Goal: Task Accomplishment & Management: Manage account settings

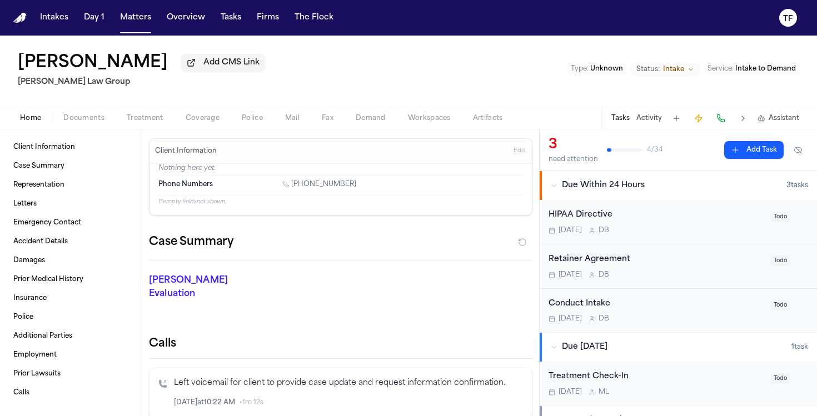
scroll to position [172, 0]
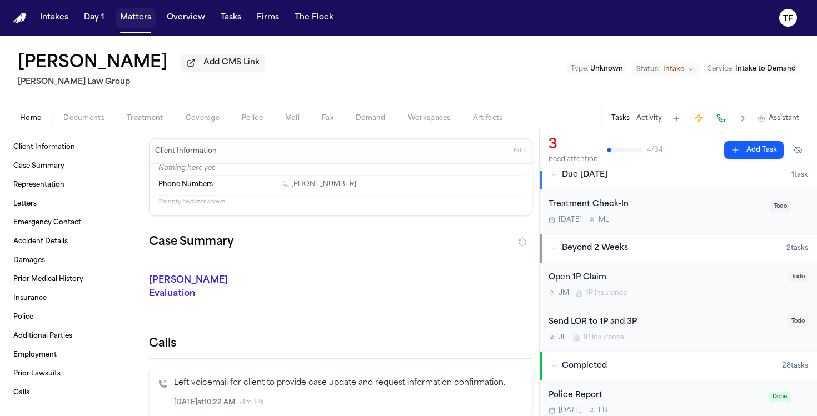
click at [134, 19] on button "Matters" at bounding box center [136, 18] width 40 height 20
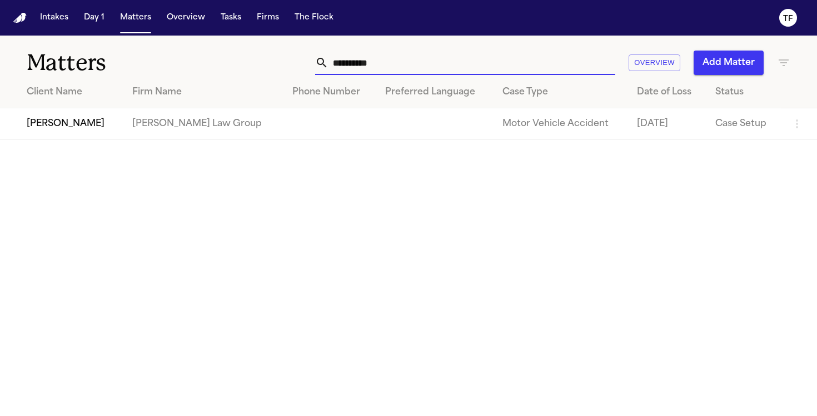
click at [385, 69] on input "**********" at bounding box center [471, 63] width 287 height 24
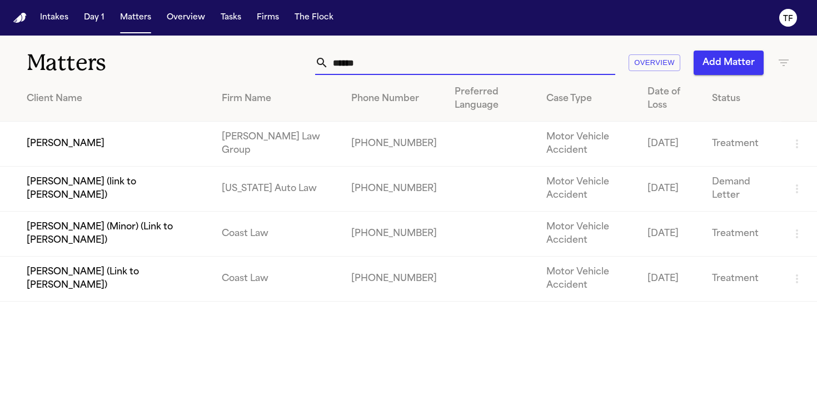
type input "******"
click at [53, 143] on td "[PERSON_NAME]" at bounding box center [106, 144] width 213 height 45
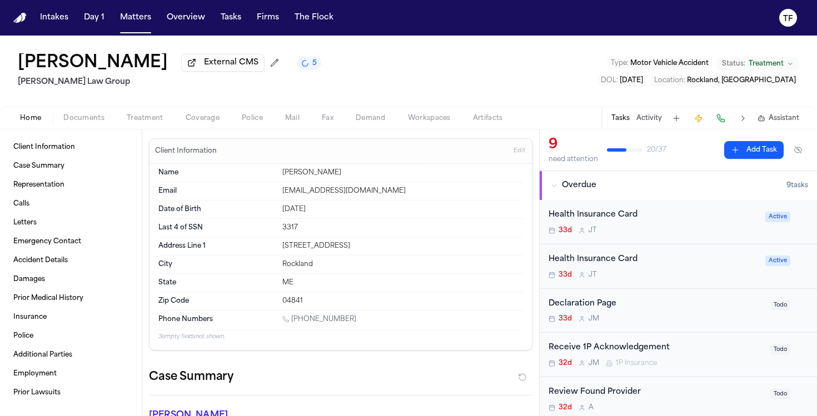
click at [647, 121] on button "Activity" at bounding box center [649, 118] width 26 height 9
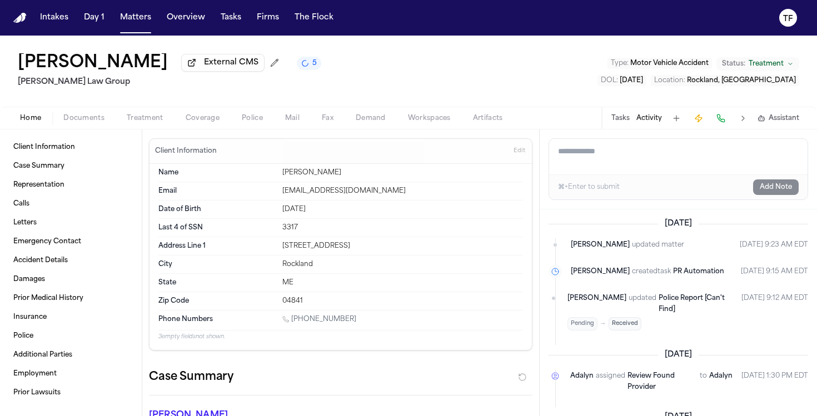
click at [617, 160] on textarea "Add a note to this matter" at bounding box center [678, 157] width 258 height 36
paste textarea "**********"
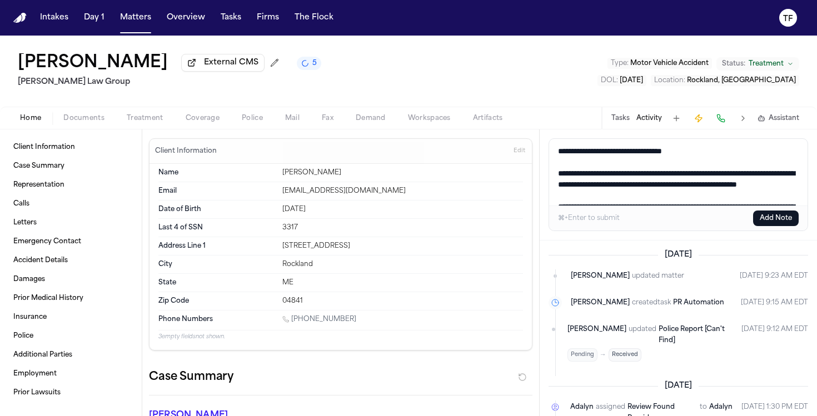
scroll to position [163, 0]
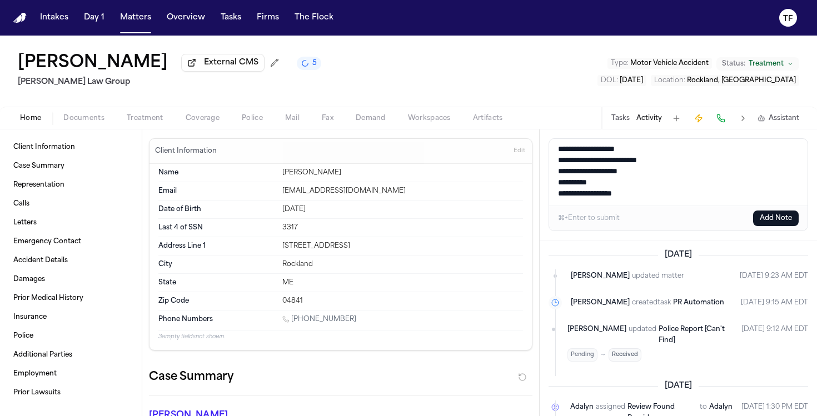
type textarea "**********"
click at [773, 222] on button "Add Note" at bounding box center [776, 219] width 46 height 16
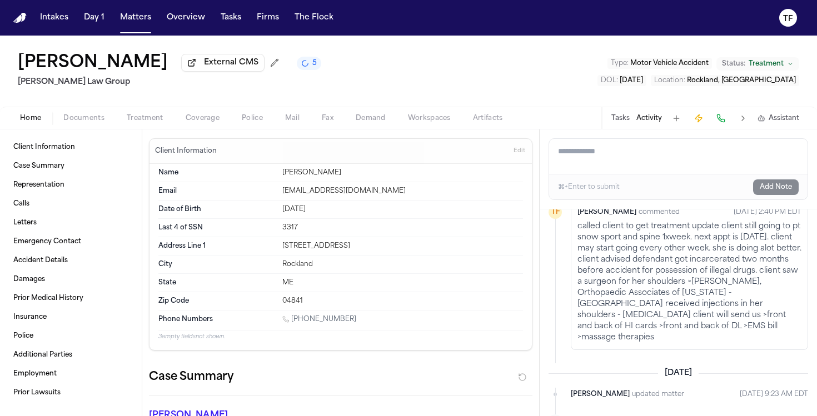
scroll to position [39, 0]
click at [122, 18] on button "Matters" at bounding box center [136, 18] width 40 height 20
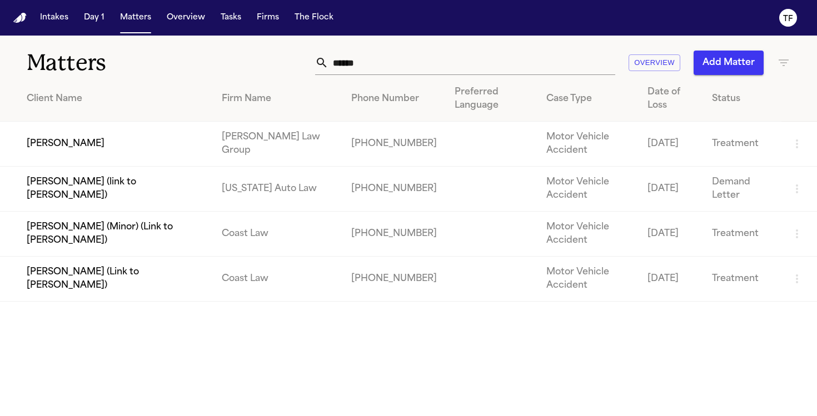
click at [341, 64] on input "******" at bounding box center [471, 63] width 287 height 24
drag, startPoint x: 341, startPoint y: 64, endPoint x: 336, endPoint y: 59, distance: 7.1
click at [339, 64] on input "******" at bounding box center [471, 63] width 287 height 24
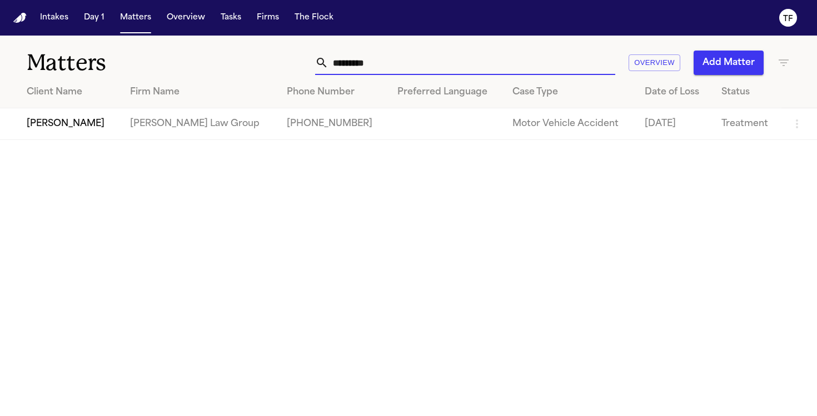
type input "*********"
click at [76, 123] on td "[PERSON_NAME]" at bounding box center [60, 124] width 121 height 32
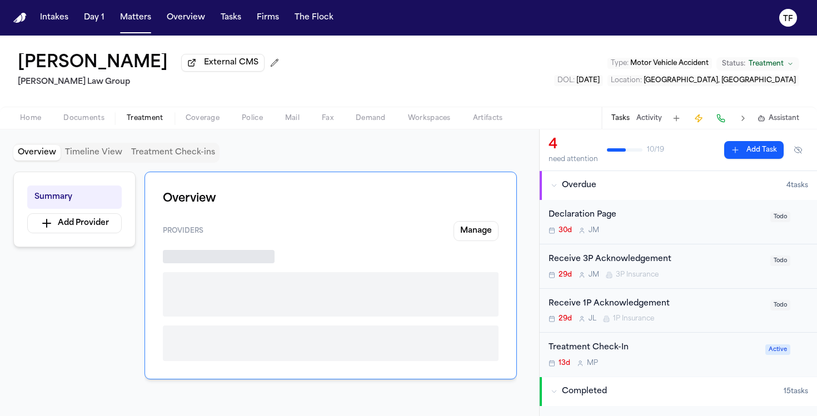
click at [136, 116] on span "Treatment" at bounding box center [145, 118] width 37 height 9
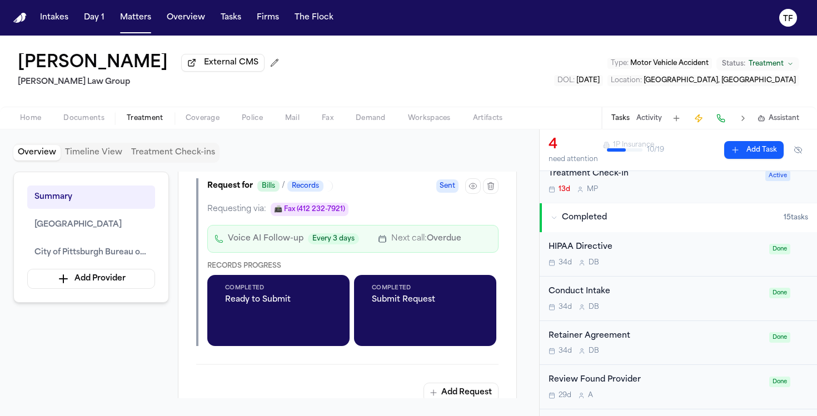
scroll to position [178, 0]
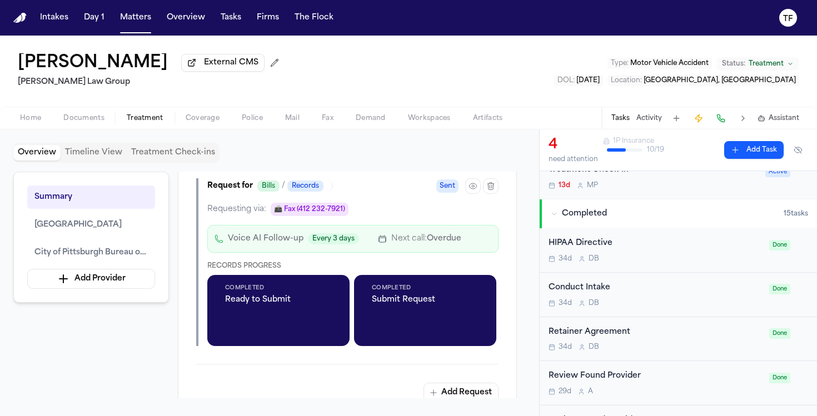
click at [557, 225] on button "Completed 15 task s" at bounding box center [678, 214] width 277 height 29
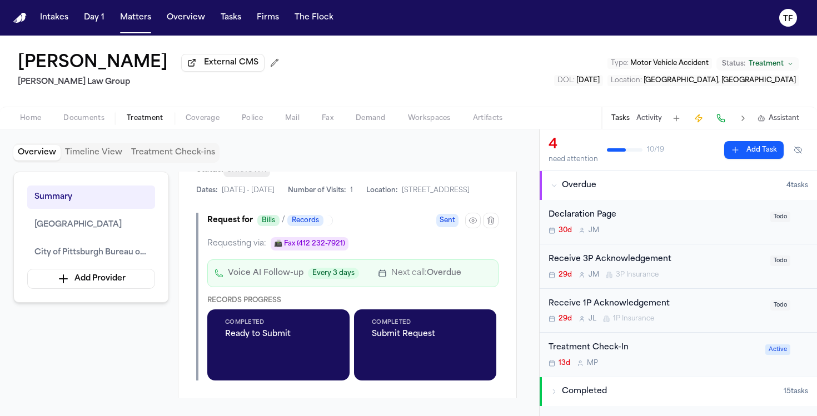
scroll to position [413, 0]
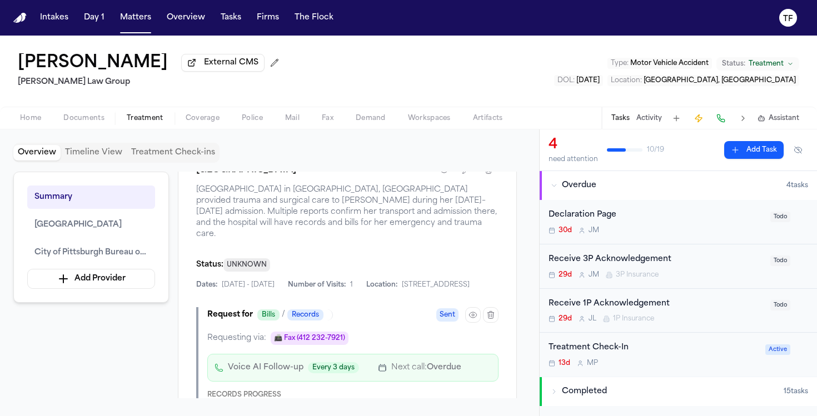
drag, startPoint x: 306, startPoint y: 206, endPoint x: 192, endPoint y: 204, distance: 113.4
click at [192, 204] on div "UPMC Mercy Hospital UPMC Mercy Hospital in Pittsburgh, PA provided trauma and s…" at bounding box center [347, 346] width 339 height 408
copy h1 "UPMC Mercy Hospital"
click at [749, 156] on button "Add Task" at bounding box center [753, 150] width 59 height 18
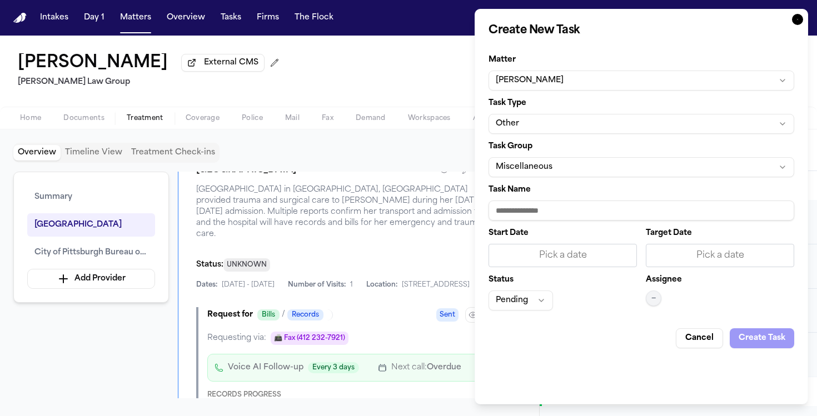
click at [578, 121] on button "Other" at bounding box center [642, 124] width 306 height 20
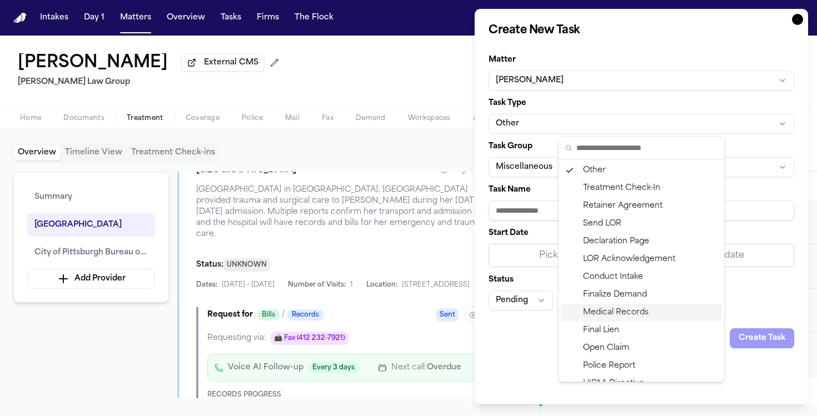
click at [625, 313] on div "Medical Records" at bounding box center [641, 313] width 161 height 18
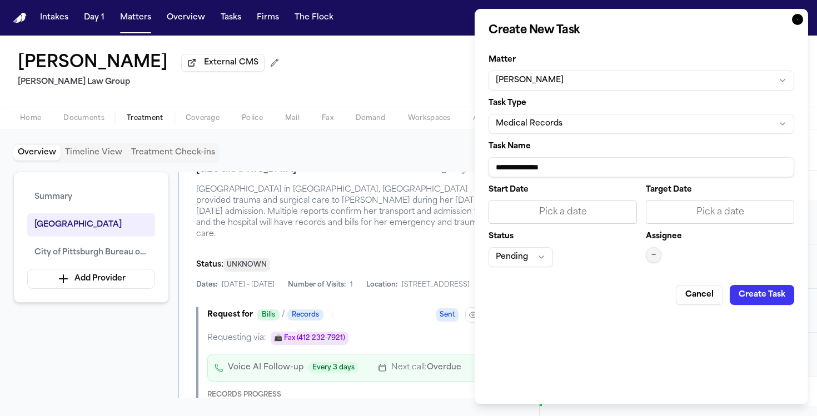
click at [540, 170] on input "**********" at bounding box center [642, 167] width 306 height 20
click at [561, 179] on form "**********" at bounding box center [642, 176] width 306 height 258
click at [558, 174] on input "**********" at bounding box center [642, 167] width 306 height 20
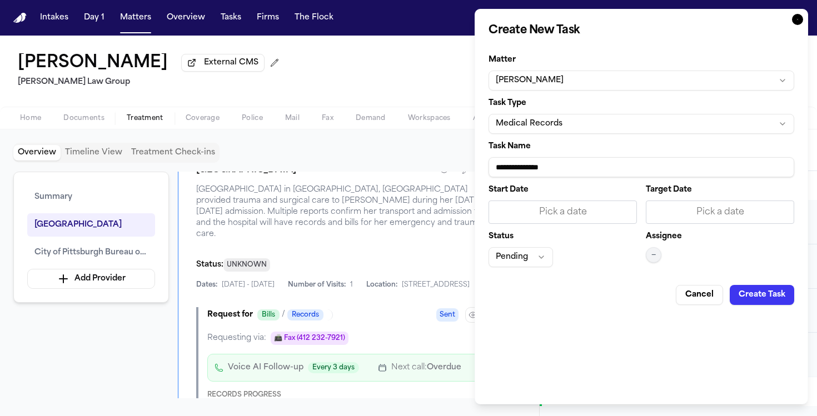
paste input "**********"
type input "**********"
click at [618, 221] on div "Pick a date" at bounding box center [563, 212] width 148 height 23
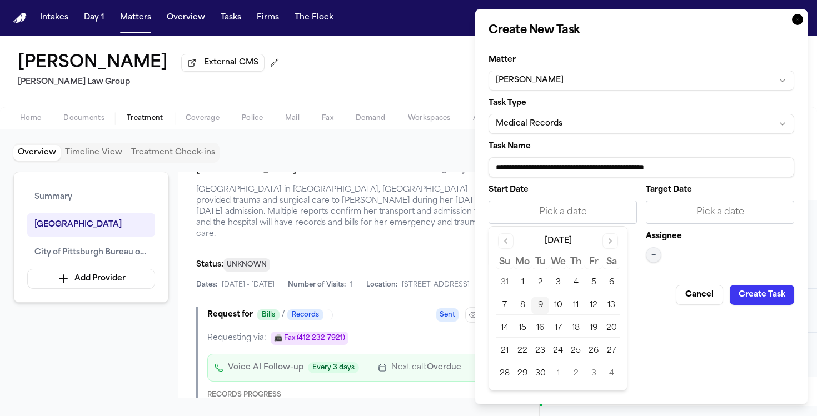
click at [542, 303] on button "9" at bounding box center [540, 306] width 18 height 18
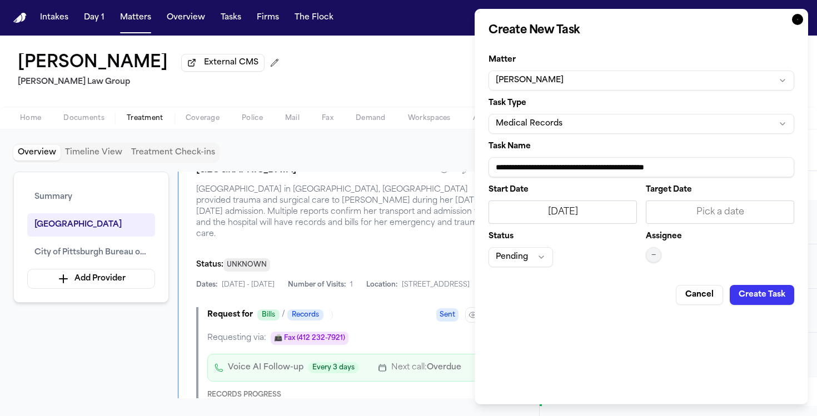
click at [636, 257] on div "Pending" at bounding box center [563, 257] width 148 height 20
click at [647, 253] on button "—" at bounding box center [654, 255] width 16 height 16
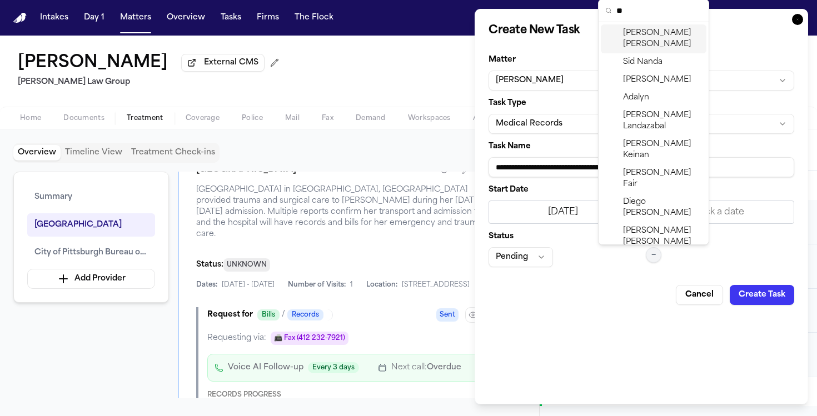
type input "**"
click at [651, 34] on span "Daniela Uribe" at bounding box center [662, 39] width 79 height 22
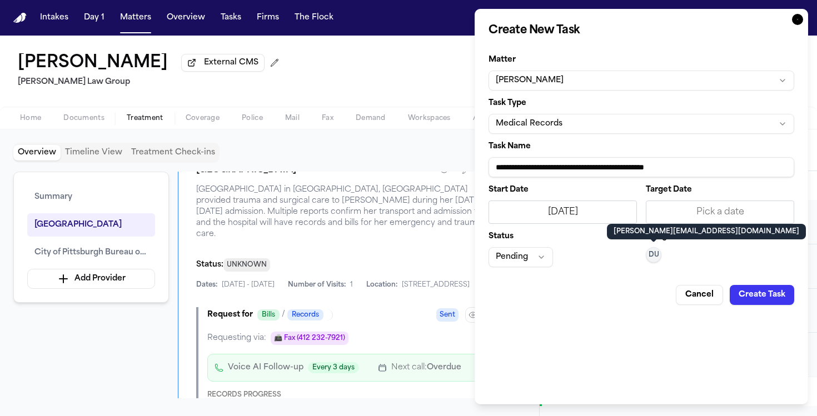
click at [754, 287] on button "Create Task" at bounding box center [762, 295] width 64 height 20
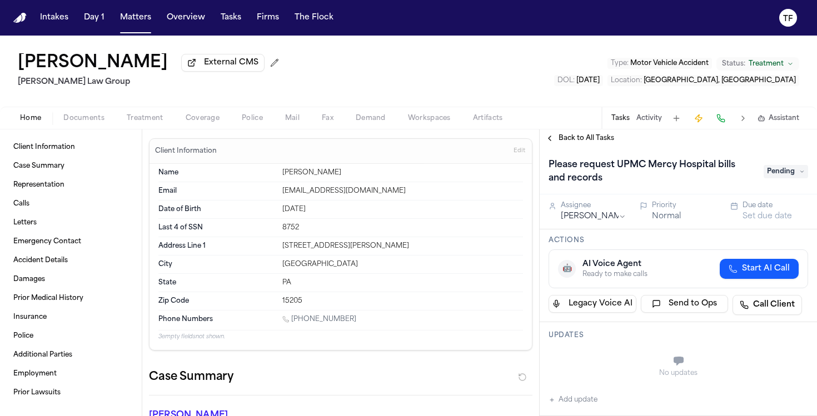
click at [548, 142] on button "Back to All Tasks" at bounding box center [580, 138] width 80 height 9
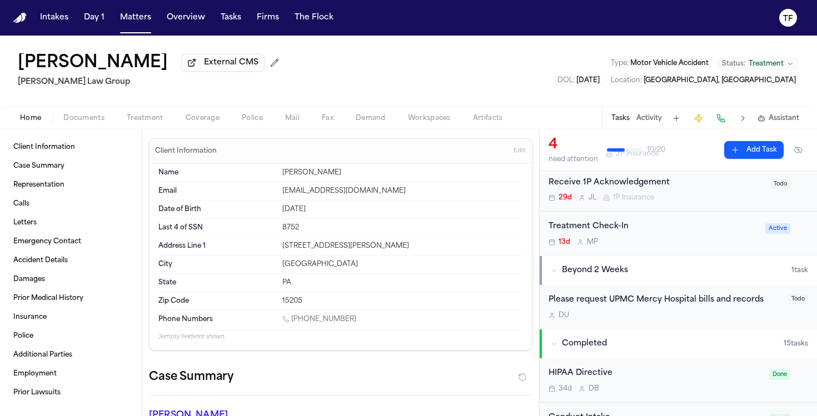
click at [144, 121] on span "Treatment" at bounding box center [145, 118] width 37 height 9
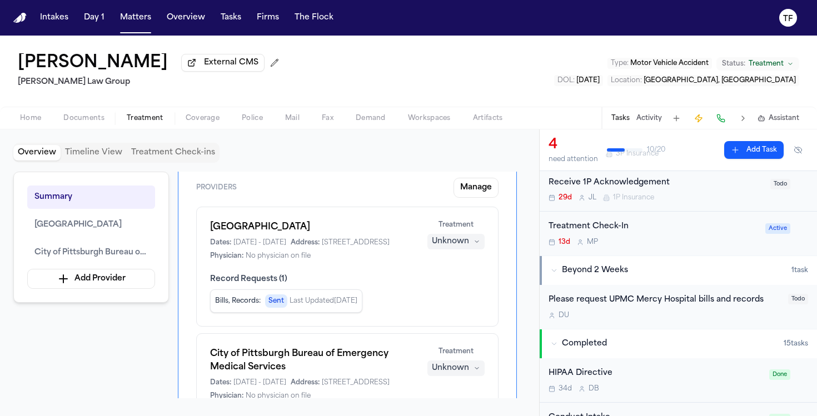
scroll to position [43, 0]
click at [335, 248] on span "1400 Locust St, Pittsburgh, PA 15219" at bounding box center [356, 243] width 68 height 9
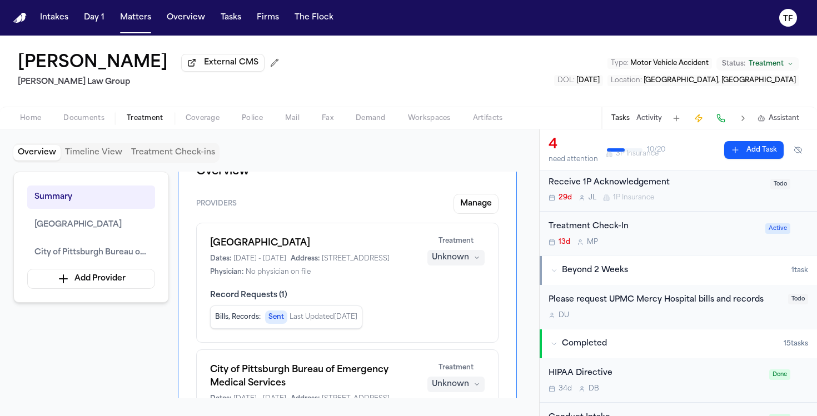
scroll to position [0, 0]
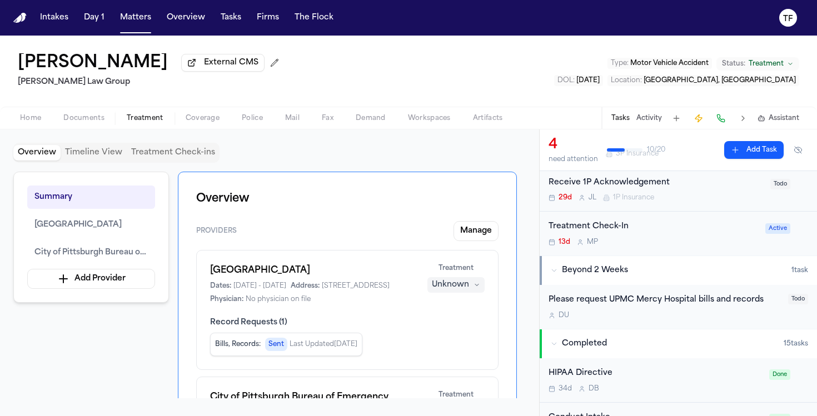
click at [457, 291] on div "Unknown" at bounding box center [450, 285] width 37 height 11
click at [297, 281] on div "UPMC Mercy Hospital Dates: 7/18/2025 - 7/18/2025 Address: 1400 Locust St, Pitts…" at bounding box center [347, 284] width 275 height 40
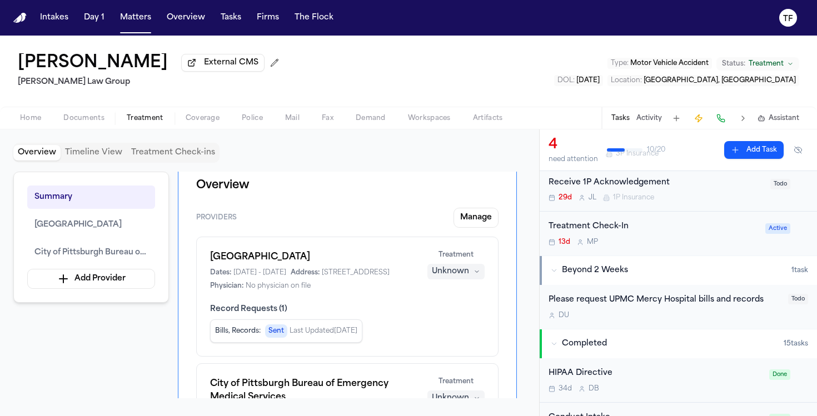
scroll to position [17, 0]
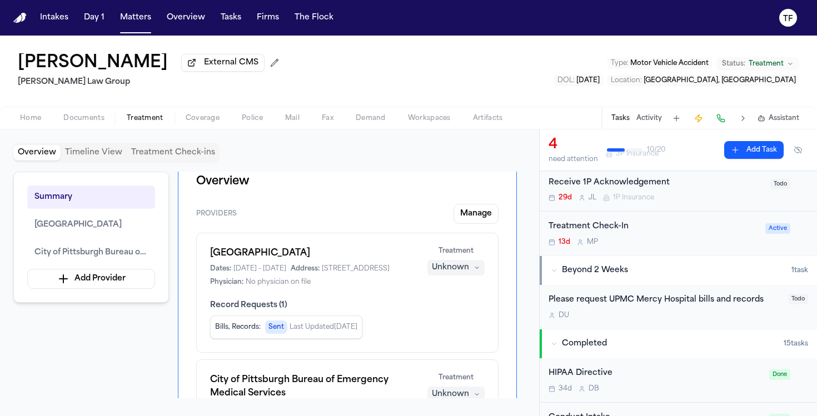
click at [440, 271] on div "Unknown" at bounding box center [450, 267] width 37 height 11
click at [359, 261] on div "UPMC Mercy Hospital Dates: 7/18/2025 - 7/18/2025 Address: 1400 Locust St, Pitts…" at bounding box center [347, 267] width 275 height 40
click at [359, 260] on h1 "UPMC Mercy Hospital" at bounding box center [312, 253] width 204 height 13
click at [267, 260] on h1 "UPMC Mercy Hospital" at bounding box center [312, 253] width 204 height 13
click at [268, 258] on h1 "UPMC Mercy Hospital" at bounding box center [312, 253] width 204 height 13
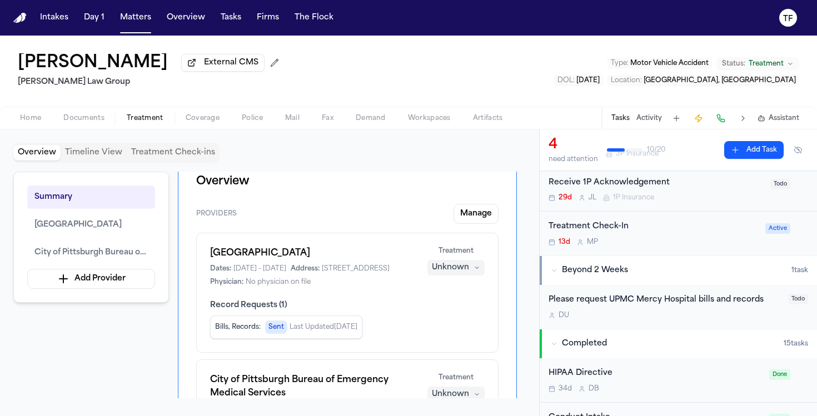
drag, startPoint x: 528, startPoint y: 227, endPoint x: 469, endPoint y: 219, distance: 59.5
click at [520, 227] on div "Overview Timeline View Treatment Check-ins Summary UPMC Mercy Hospital City of …" at bounding box center [269, 272] width 539 height 287
click at [470, 219] on button "Manage" at bounding box center [476, 214] width 45 height 20
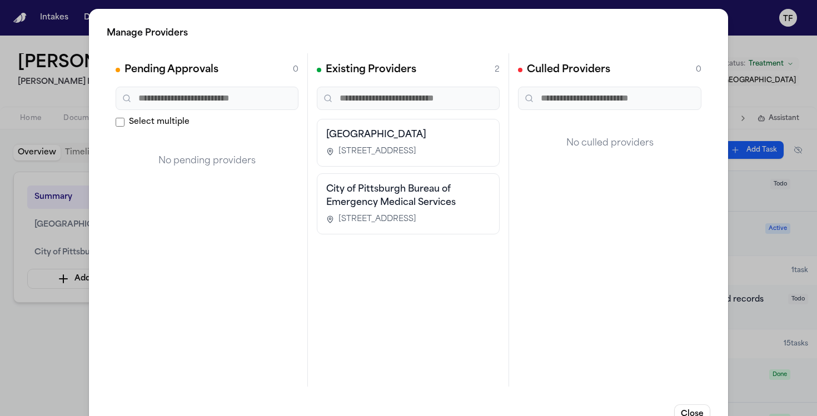
click at [408, 161] on div "UPMC Mercy Hospital 1400 Locust St, Pittsburgh, PA 15219" at bounding box center [408, 143] width 183 height 48
click at [411, 150] on span "1400 Locust St, Pittsburgh, PA 15219" at bounding box center [377, 151] width 78 height 11
click at [70, 317] on div "Manage Providers Pending Approvals 0 Select multiple No pending providers Exist…" at bounding box center [408, 225] width 817 height 451
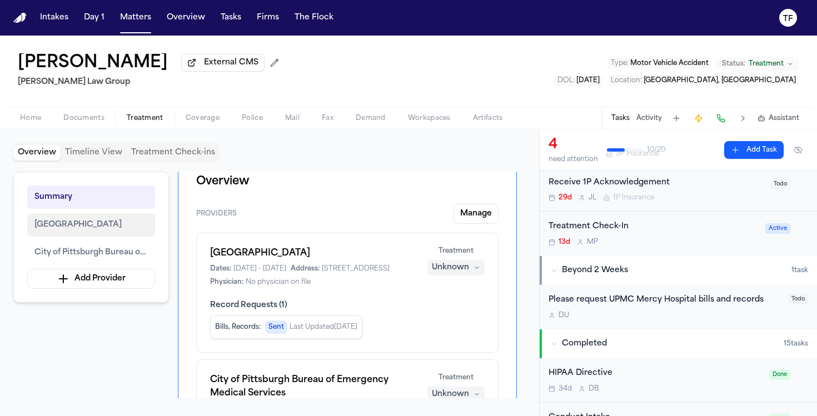
click at [91, 231] on span "UPMC Mercy Hospital" at bounding box center [77, 224] width 87 height 13
click at [82, 216] on button "UPMC Mercy Hospital" at bounding box center [91, 224] width 128 height 23
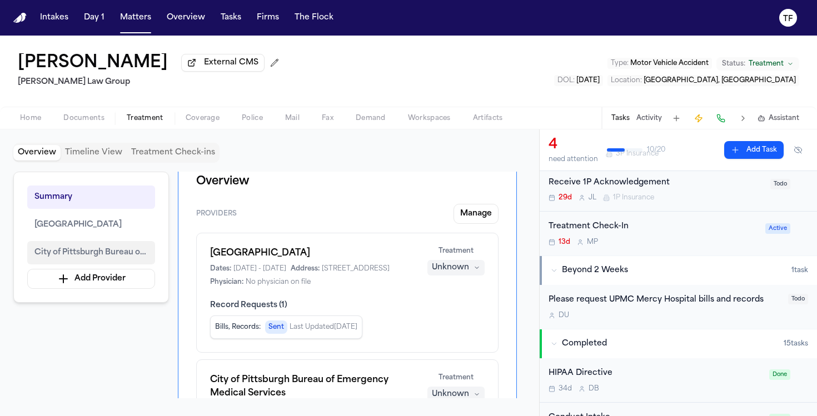
click at [82, 256] on span "City of Pittsburgh Bureau of Emergency Medical Services" at bounding box center [90, 252] width 113 height 13
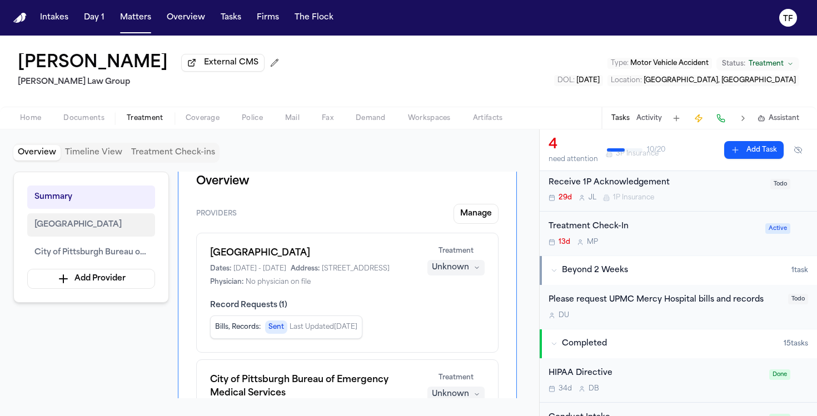
click at [109, 230] on span "UPMC Mercy Hospital" at bounding box center [77, 224] width 87 height 13
click at [336, 233] on div "Providers Manage UPMC Mercy Hospital Dates: 7/18/2025 - 7/18/2025 Address: 1400…" at bounding box center [347, 348] width 302 height 289
click at [348, 277] on div "Dates: 7/18/2025 - 7/18/2025 Address: 1400 Locust St, Pittsburgh, PA 15219 Phys…" at bounding box center [312, 276] width 204 height 22
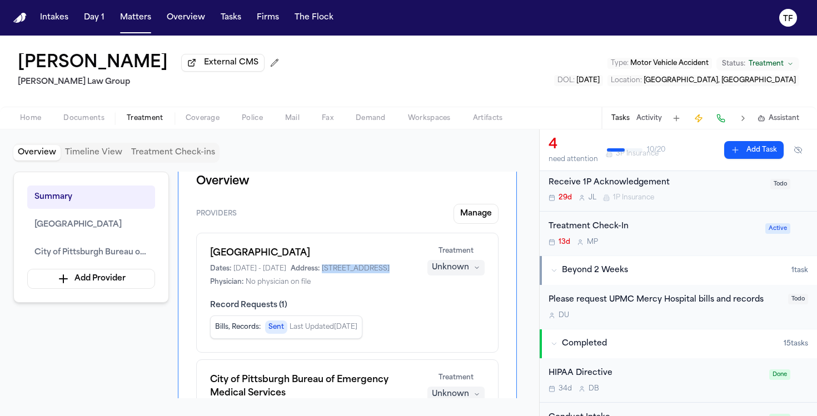
click at [379, 280] on div "Dates: 7/18/2025 - 7/18/2025 Address: 1400 Locust St, Pittsburgh, PA 15219 Phys…" at bounding box center [312, 276] width 204 height 22
click at [263, 258] on h1 "UPMC Mercy Hospital" at bounding box center [312, 253] width 204 height 13
click at [262, 257] on h1 "UPMC Mercy Hospital" at bounding box center [312, 253] width 204 height 13
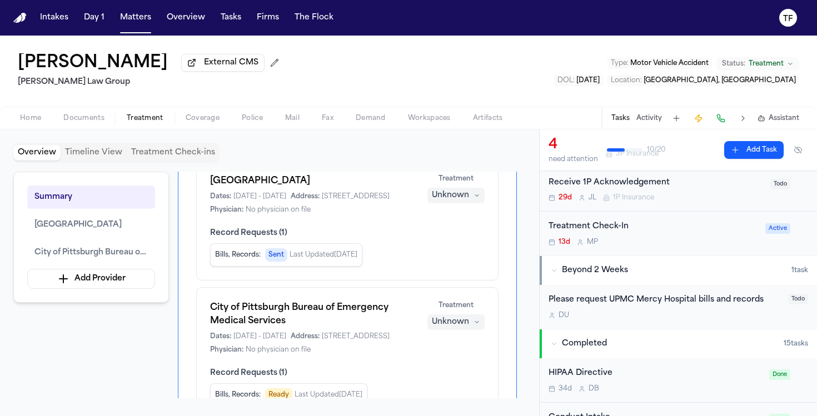
scroll to position [132, 0]
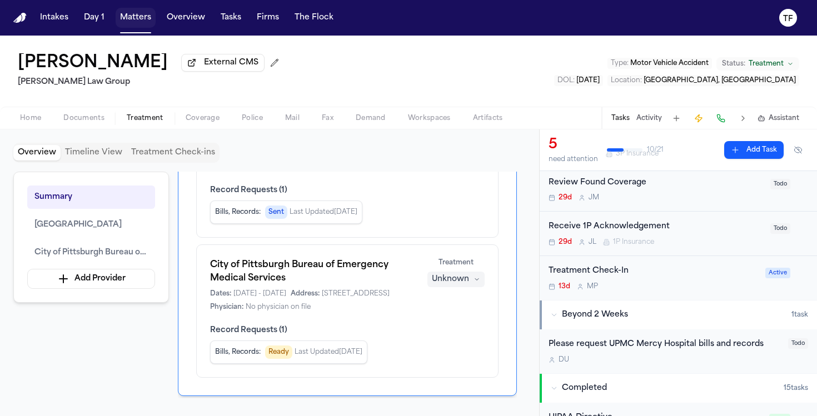
click at [118, 22] on button "Matters" at bounding box center [136, 18] width 40 height 20
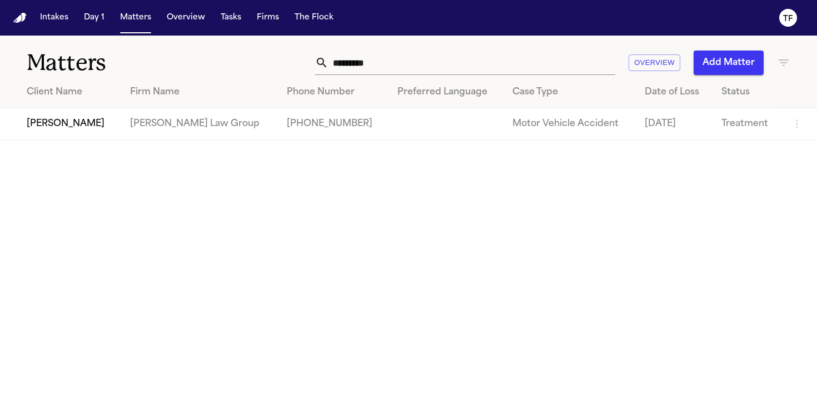
click at [407, 63] on input "*********" at bounding box center [471, 63] width 287 height 24
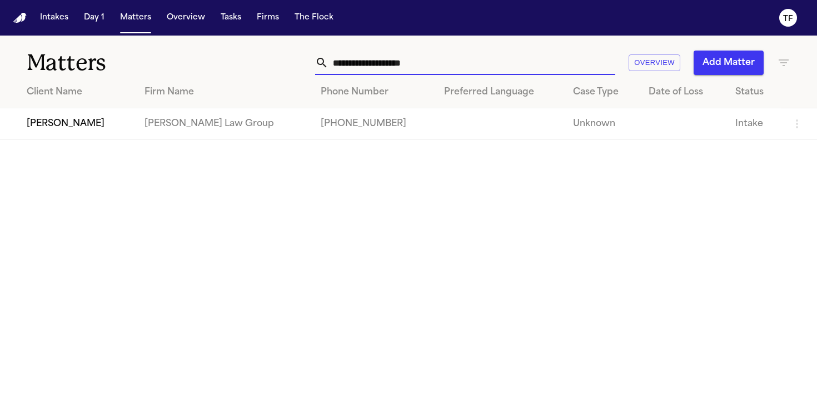
type input "**********"
click at [110, 115] on td "[PERSON_NAME]" at bounding box center [68, 124] width 136 height 32
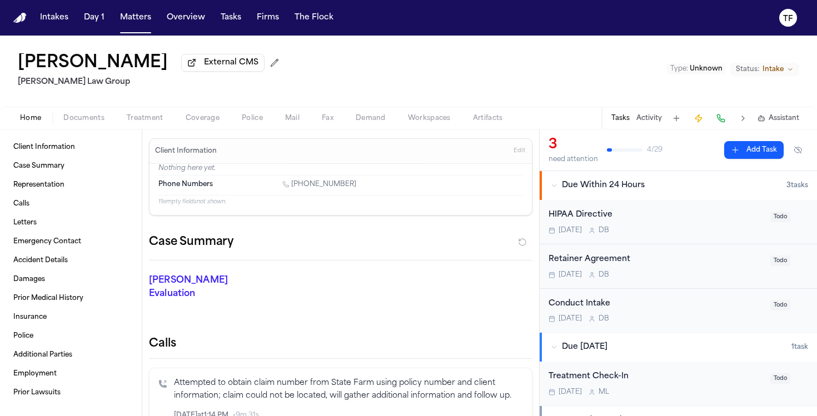
click at [203, 123] on span "Coverage" at bounding box center [203, 118] width 34 height 9
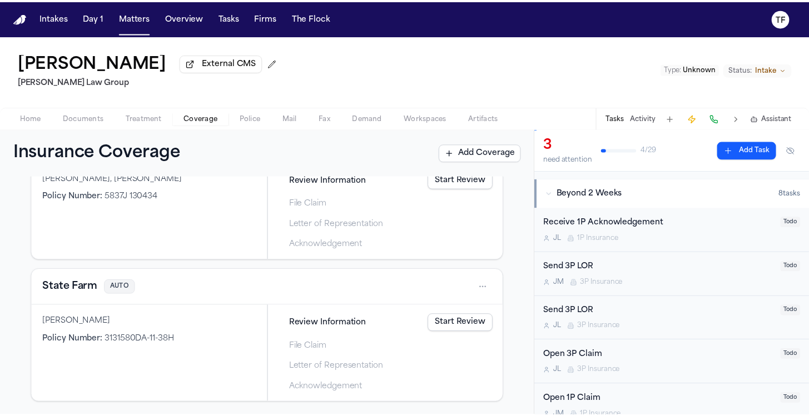
scroll to position [396, 0]
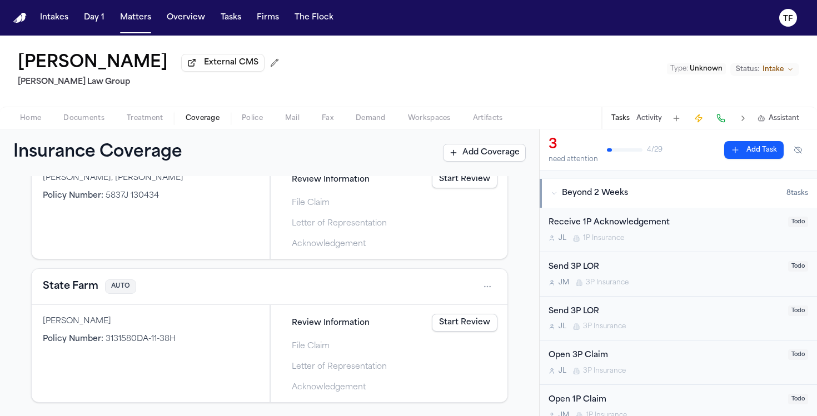
click at [476, 156] on button "Add Coverage" at bounding box center [484, 153] width 83 height 18
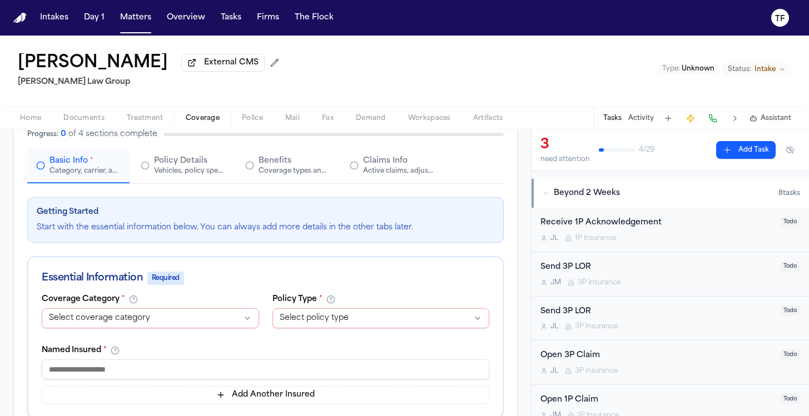
scroll to position [91, 0]
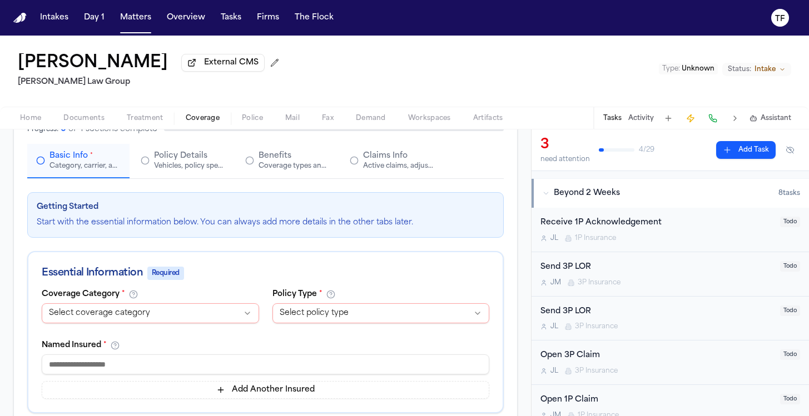
click at [184, 314] on html "**********" at bounding box center [404, 208] width 809 height 416
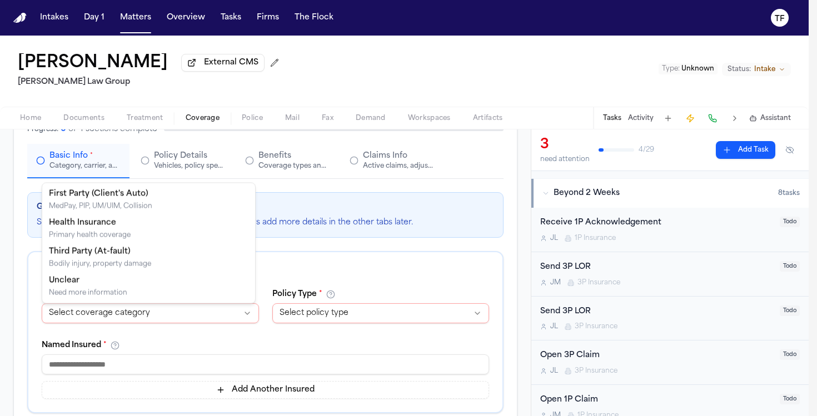
select select "**********"
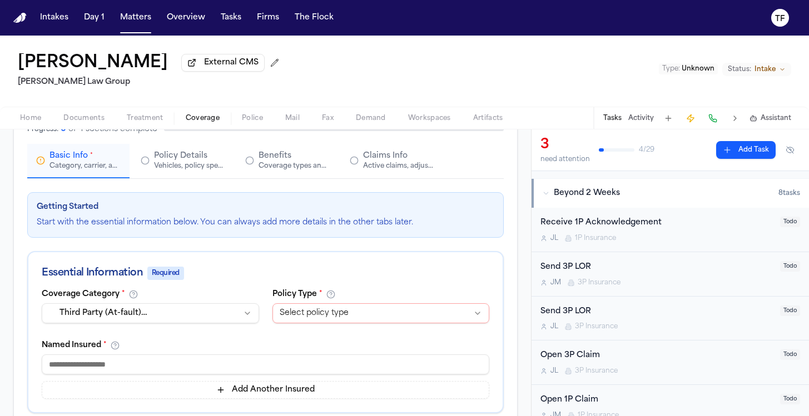
click at [302, 324] on html "**********" at bounding box center [404, 208] width 809 height 416
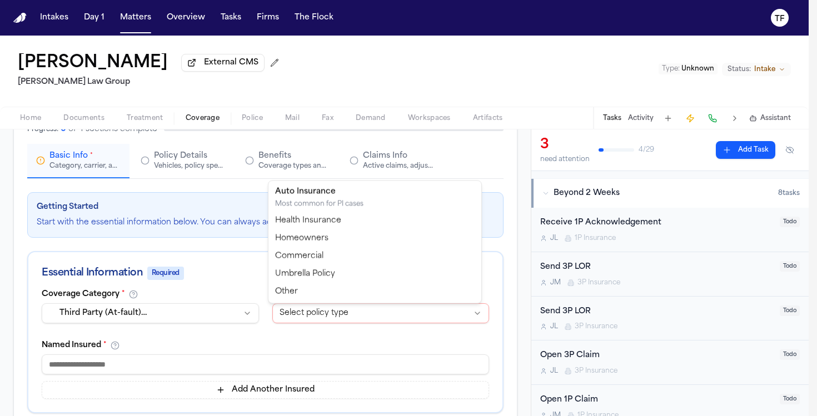
select select "******"
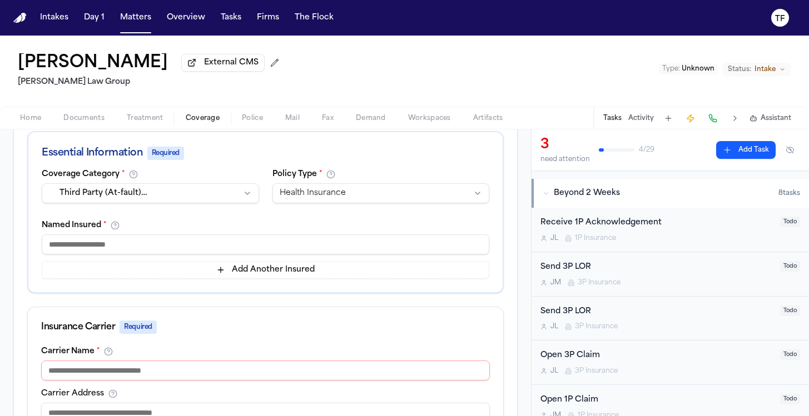
scroll to position [238, 0]
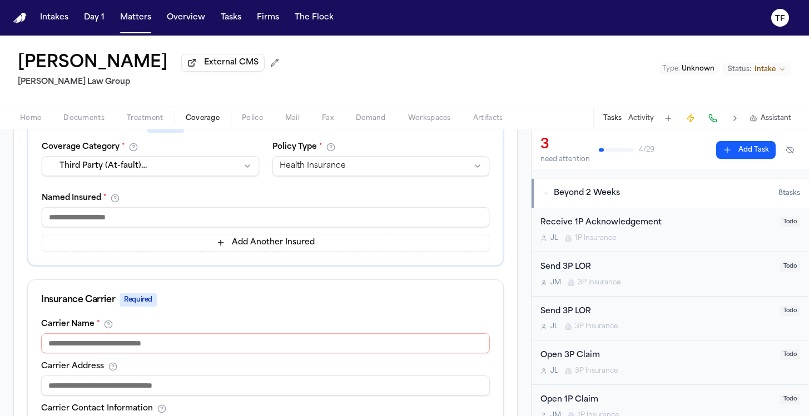
click at [81, 221] on input at bounding box center [265, 217] width 447 height 20
paste input "**********"
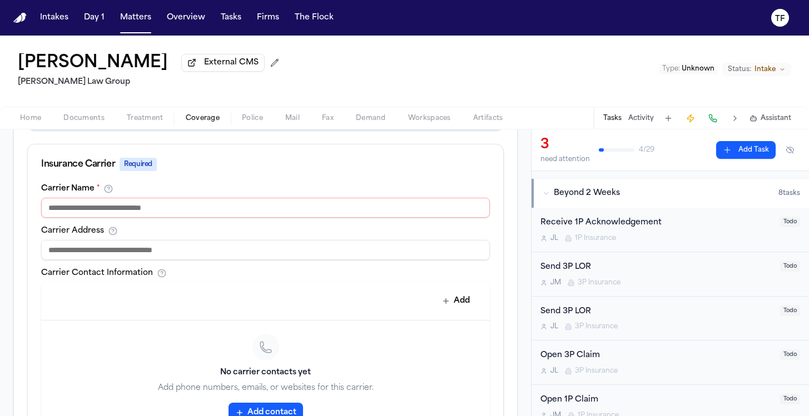
scroll to position [377, 0]
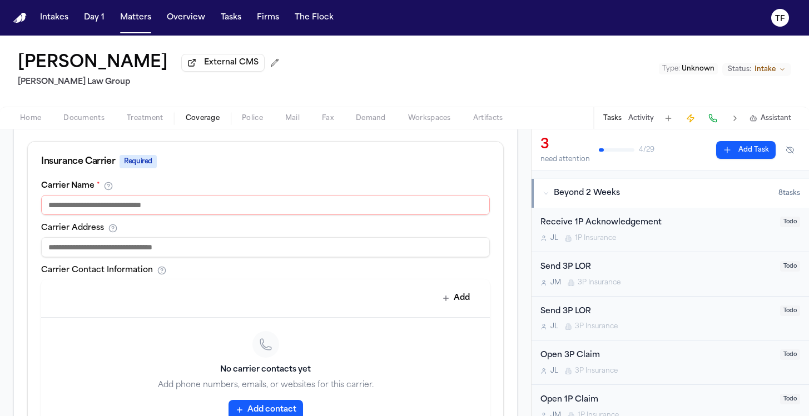
type input "**********"
click at [232, 208] on input at bounding box center [265, 205] width 449 height 20
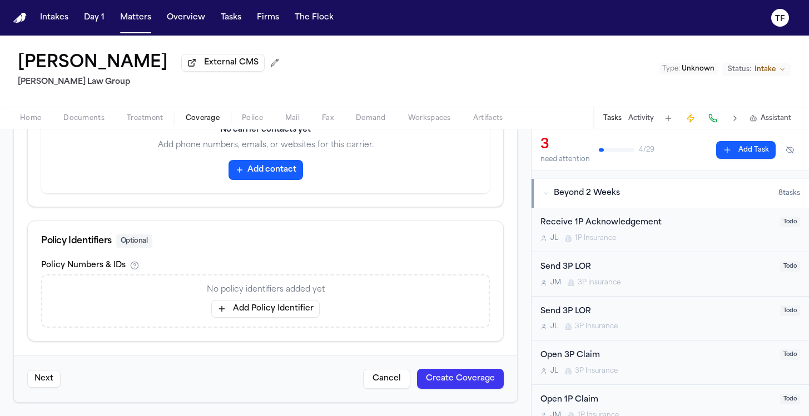
type input "**********"
click at [287, 310] on button "Add Policy Identifier" at bounding box center [265, 309] width 108 height 18
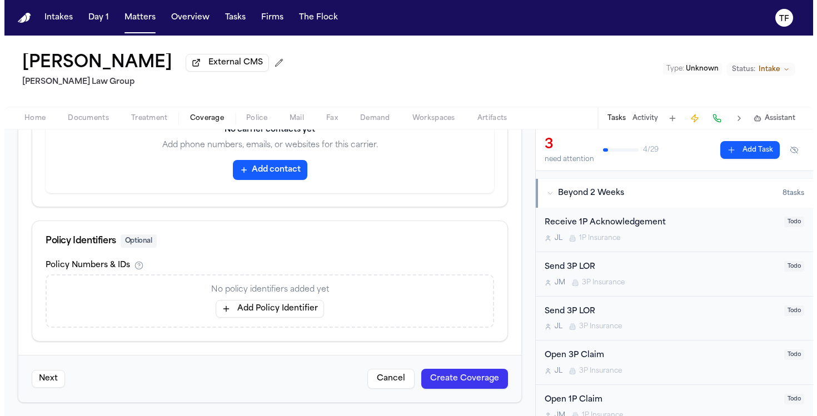
scroll to position [610, 0]
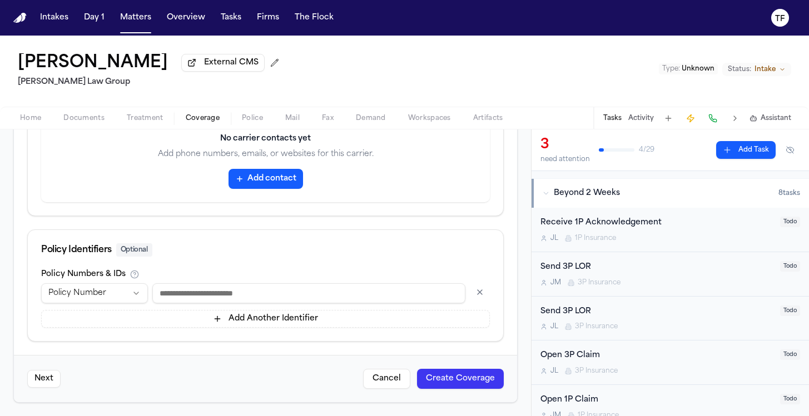
click at [248, 282] on div "**********" at bounding box center [265, 299] width 449 height 58
click at [251, 290] on input at bounding box center [308, 293] width 313 height 20
paste input "**********"
type input "**********"
click at [432, 372] on button "Create Coverage" at bounding box center [460, 379] width 87 height 20
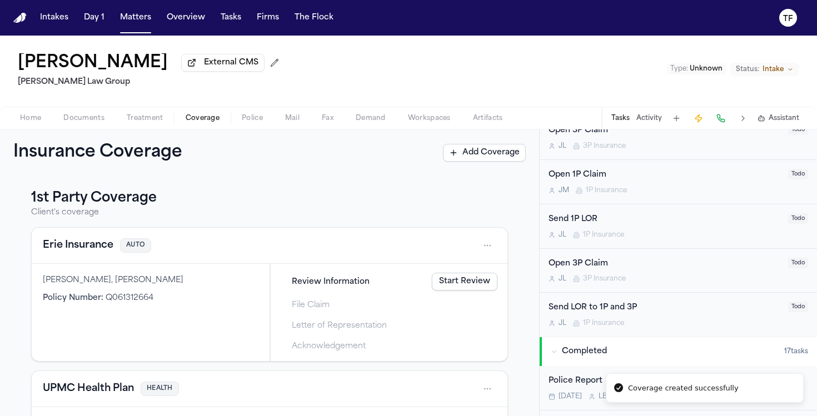
scroll to position [471, 0]
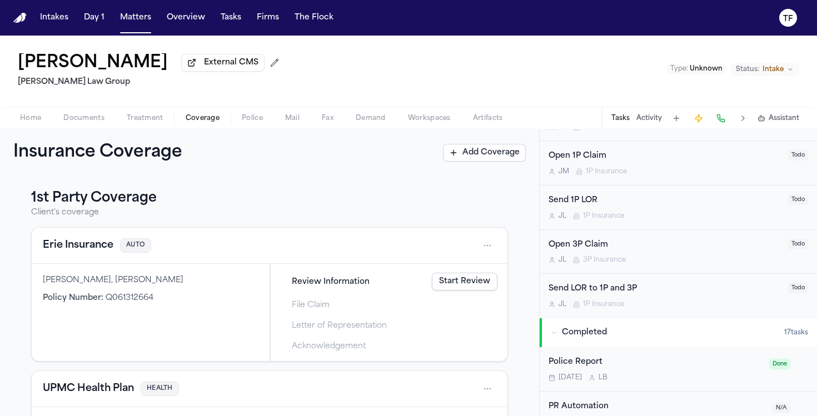
click at [655, 312] on div "Send LOR to 1P and 3P J L 1P Insurance Todo" at bounding box center [678, 296] width 277 height 44
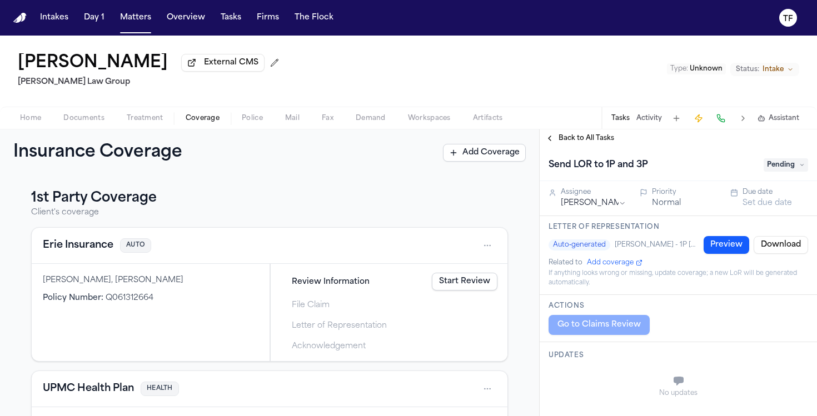
click at [638, 171] on h1 "Send LOR to 1P and 3P" at bounding box center [598, 165] width 108 height 18
type input "**********"
click at [553, 141] on button "Back to All Tasks" at bounding box center [580, 138] width 80 height 9
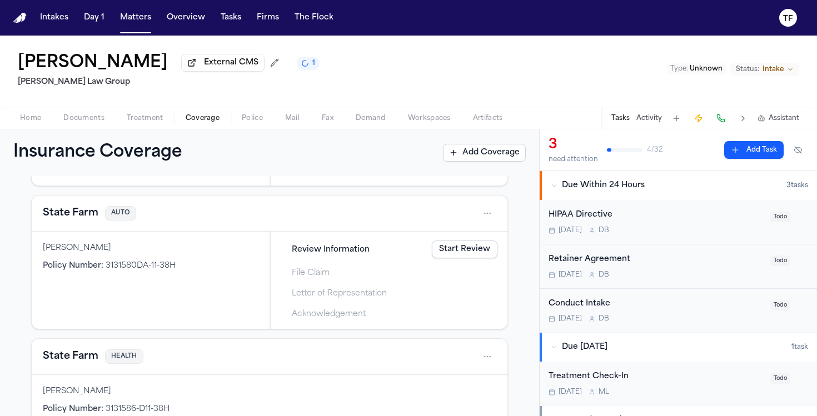
scroll to position [494, 0]
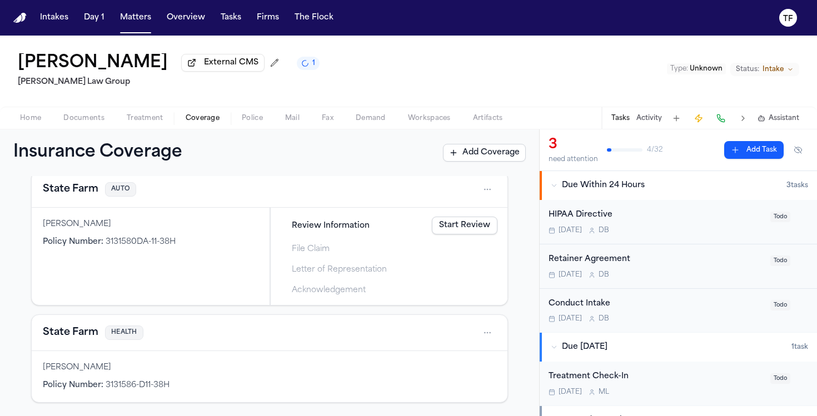
click at [474, 332] on html "Intakes Day 1 Matters Overview Tasks Firms The Flock TF Annabelle Clippinger Ex…" at bounding box center [408, 208] width 817 height 416
click at [438, 389] on div "Delete" at bounding box center [443, 385] width 83 height 18
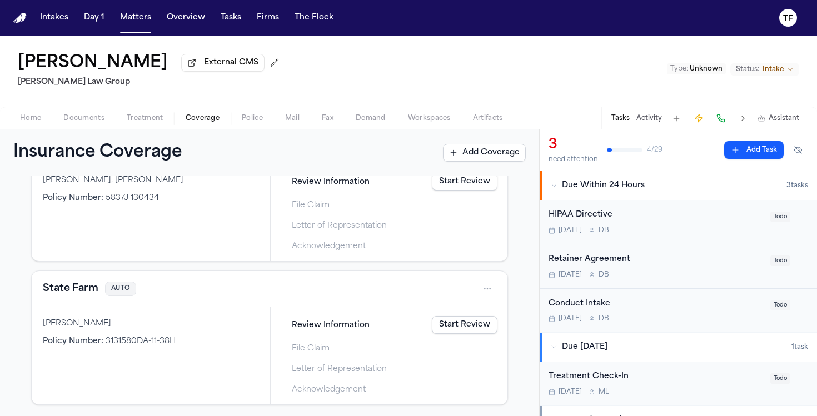
scroll to position [396, 0]
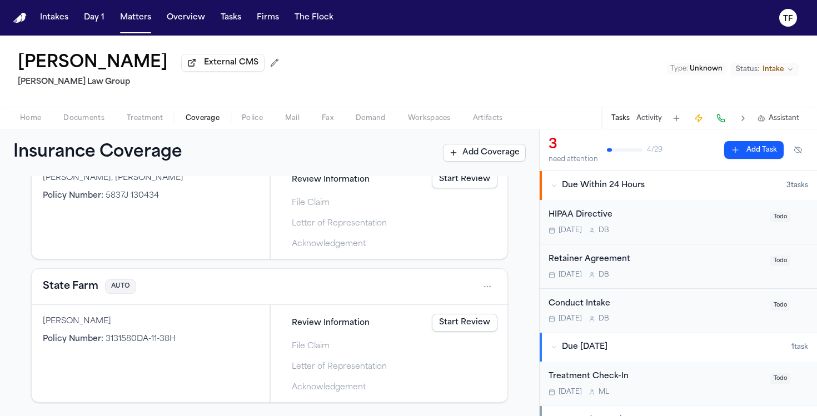
click at [107, 129] on div "Home Documents Treatment Coverage Police Mail Fax Demand Workspaces Artifacts T…" at bounding box center [408, 118] width 817 height 22
drag, startPoint x: 107, startPoint y: 131, endPoint x: 98, endPoint y: 124, distance: 10.7
click at [105, 129] on div "Home Documents Treatment Coverage Police Mail Fax Demand Workspaces Artifacts T…" at bounding box center [408, 118] width 817 height 22
click at [98, 123] on span "Documents" at bounding box center [83, 118] width 41 height 9
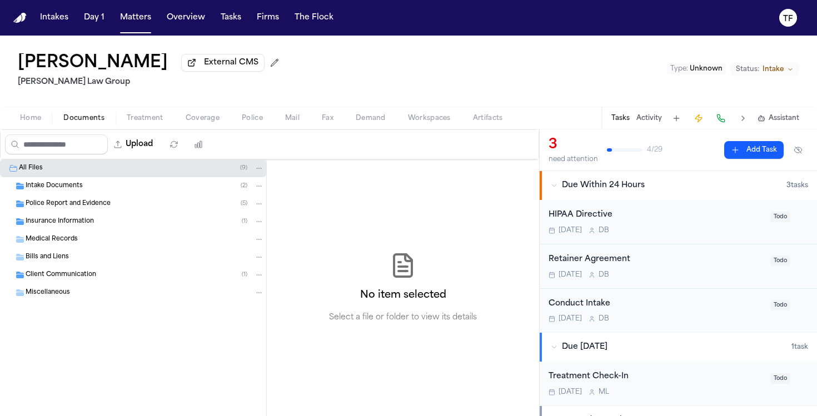
click at [89, 220] on span "Insurance Information" at bounding box center [60, 221] width 68 height 9
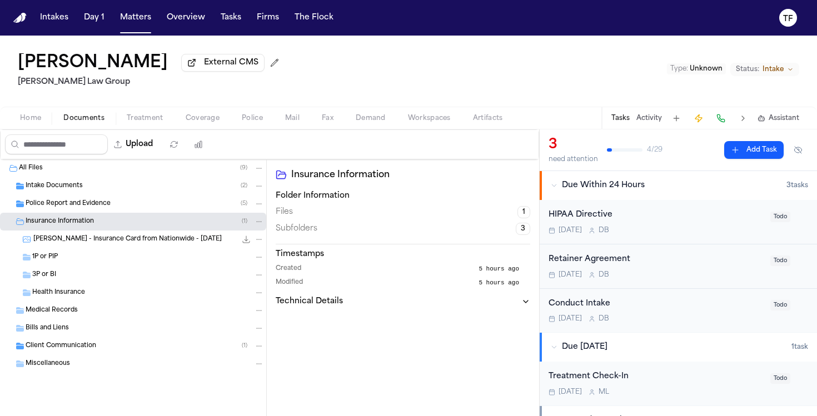
click at [74, 280] on div "3P or BI" at bounding box center [148, 275] width 232 height 10
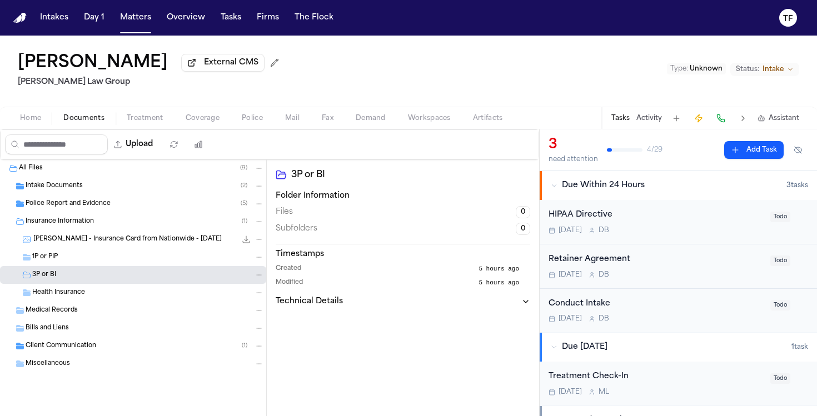
click at [66, 227] on span "Insurance Information" at bounding box center [60, 221] width 68 height 9
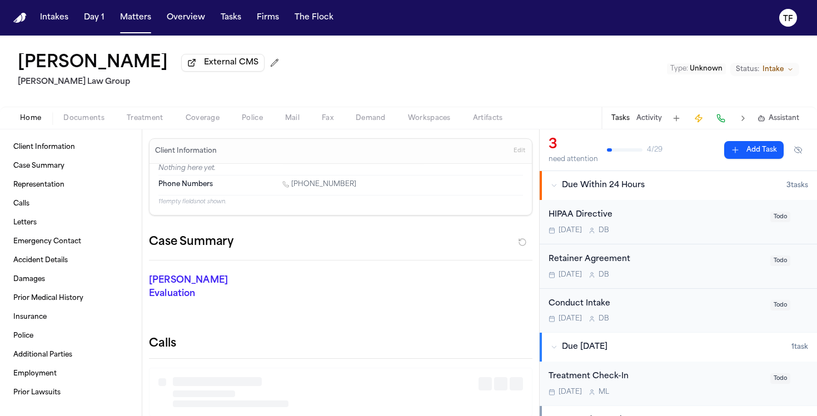
click at [44, 116] on button "Home" at bounding box center [30, 118] width 43 height 13
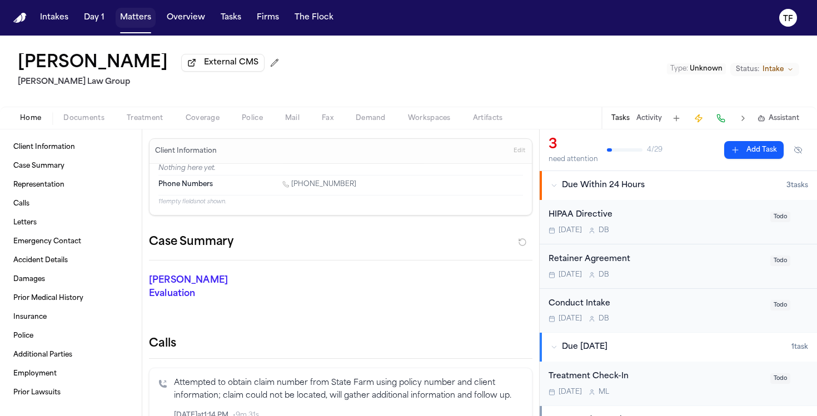
click at [132, 26] on button "Matters" at bounding box center [136, 18] width 40 height 20
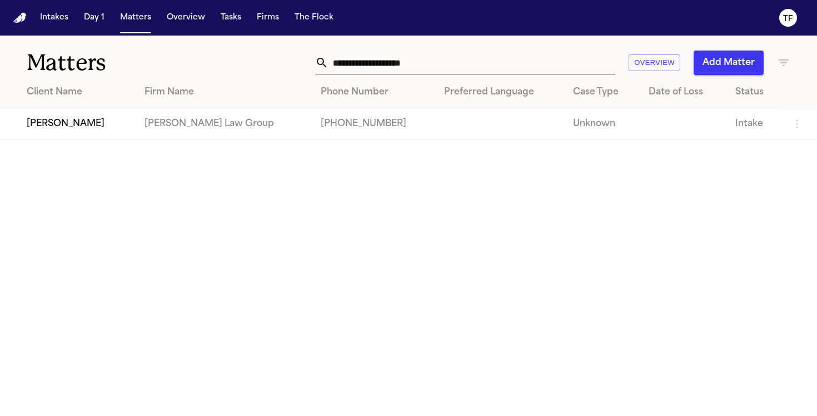
click at [402, 62] on input "**********" at bounding box center [471, 63] width 287 height 24
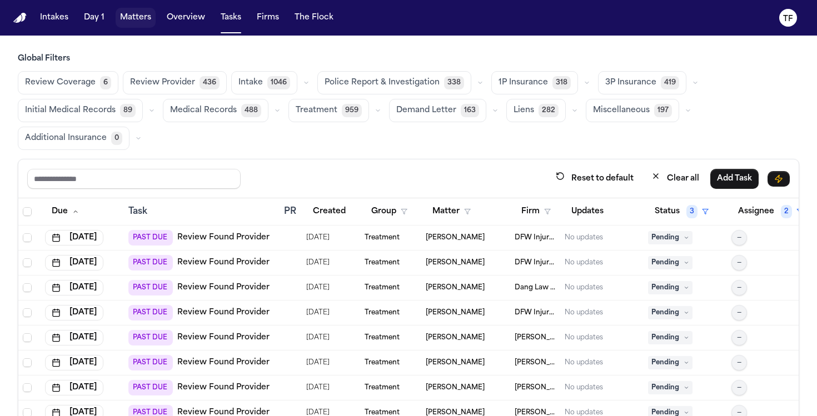
click at [133, 26] on button "Matters" at bounding box center [136, 18] width 40 height 20
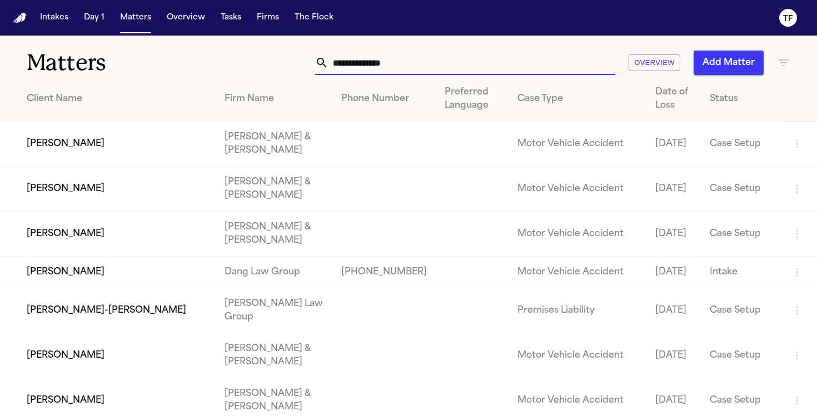
click at [382, 64] on input "text" at bounding box center [471, 63] width 287 height 24
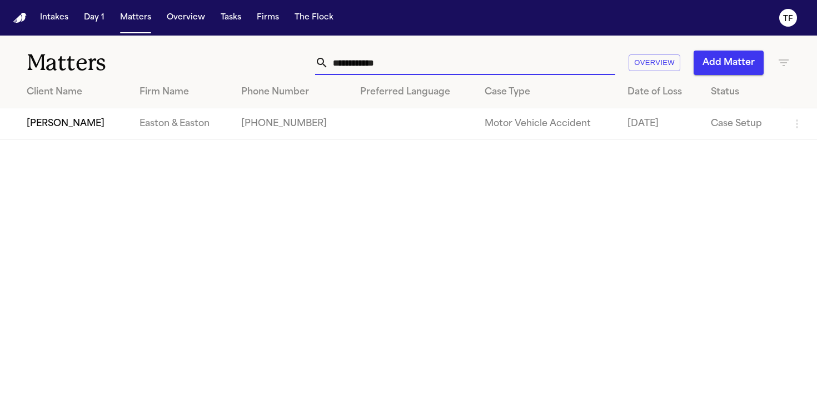
type input "**********"
click at [128, 114] on td "[PERSON_NAME]" at bounding box center [65, 124] width 131 height 32
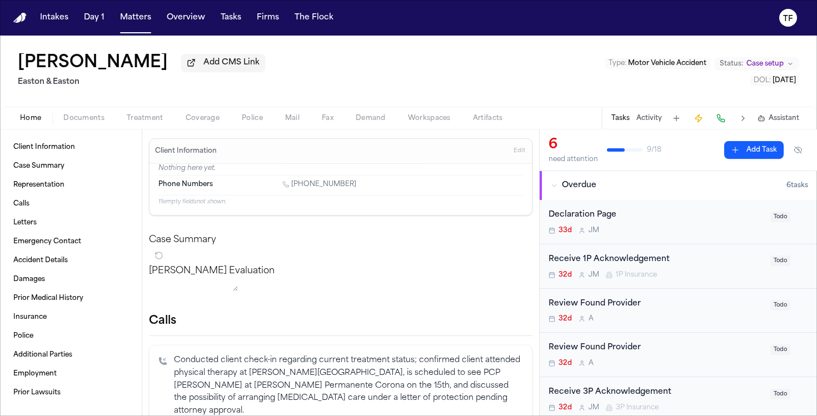
click at [645, 118] on button "Activity" at bounding box center [649, 118] width 26 height 9
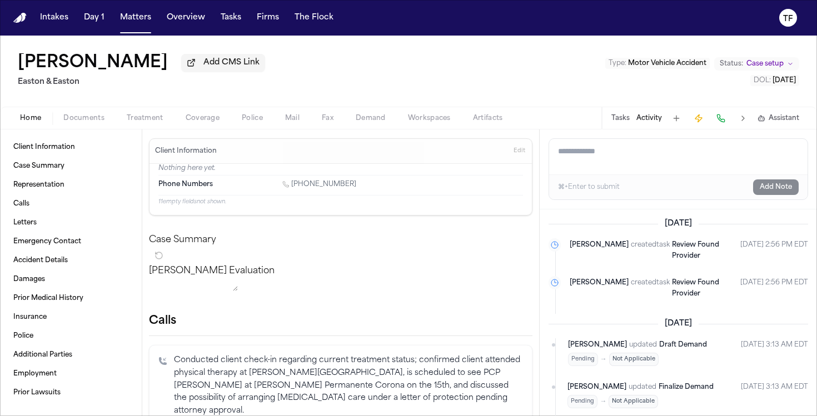
click at [596, 166] on textarea "Add a note to this matter" at bounding box center [678, 157] width 258 height 36
paste textarea "**********"
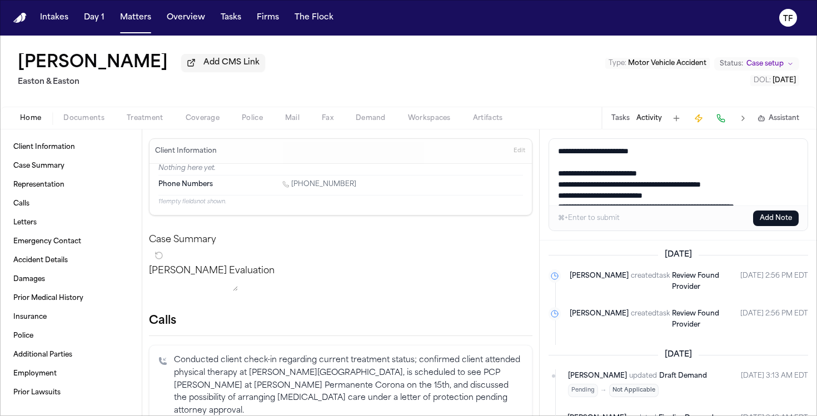
scroll to position [85, 0]
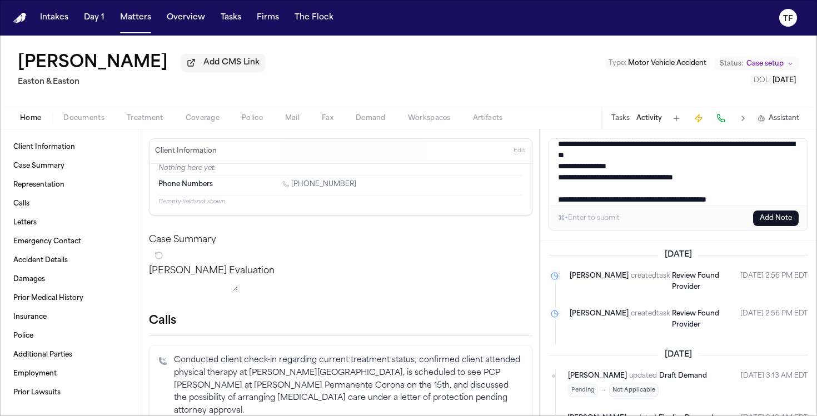
type textarea "**********"
click at [773, 217] on button "Add Note" at bounding box center [776, 219] width 46 height 16
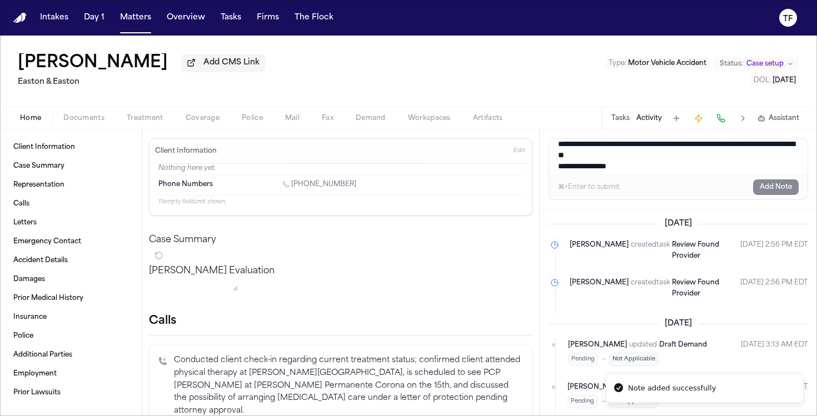
scroll to position [0, 0]
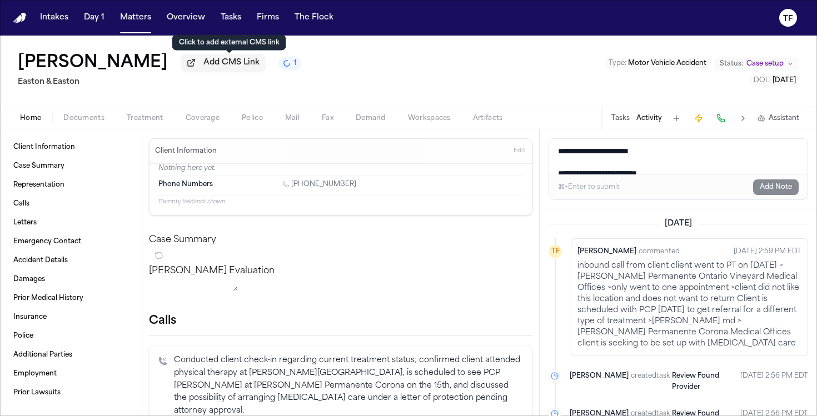
click at [225, 65] on span "Add CMS Link" at bounding box center [231, 62] width 56 height 11
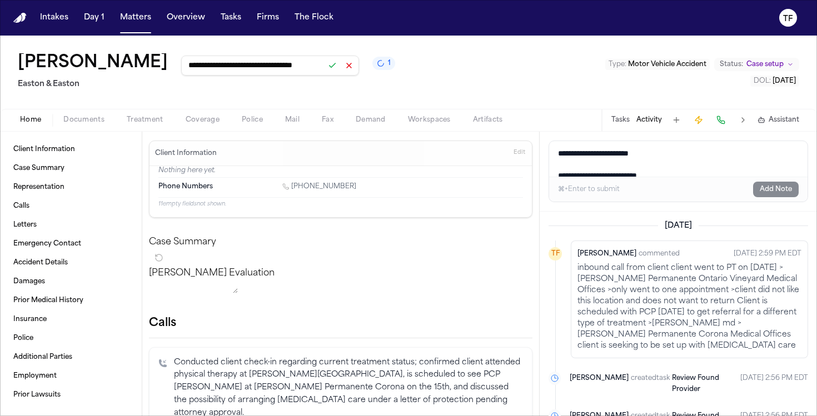
scroll to position [0, 31]
type input "**********"
click at [340, 70] on button at bounding box center [333, 66] width 16 height 16
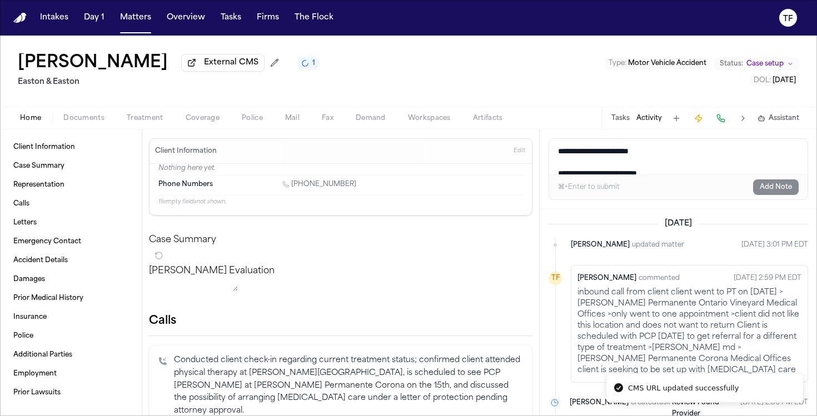
click at [148, 125] on span "button" at bounding box center [145, 124] width 50 height 1
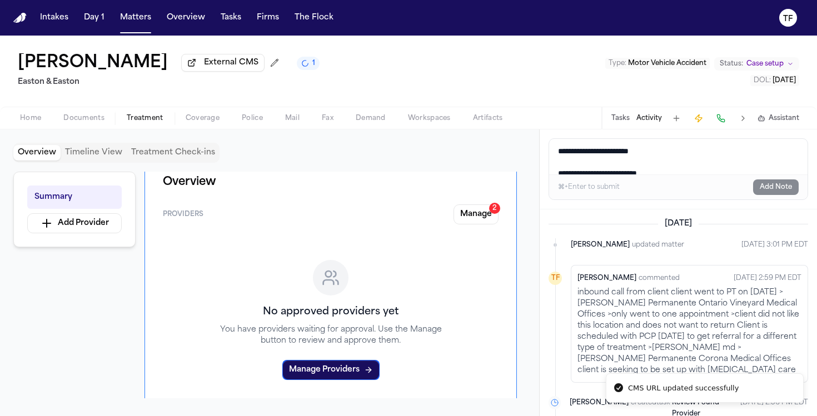
scroll to position [196, 0]
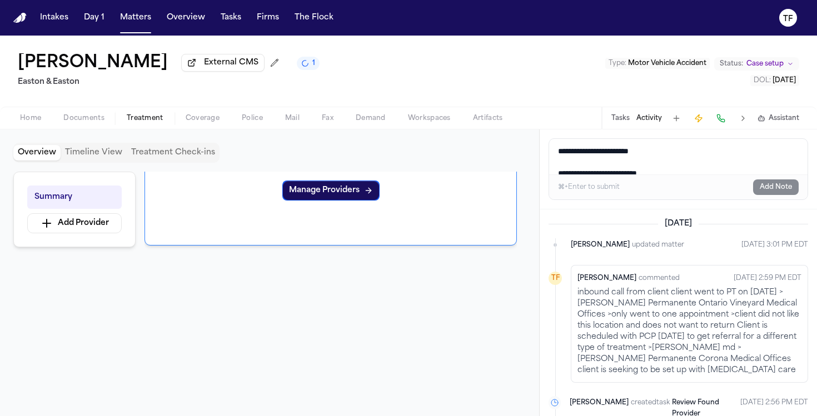
click at [309, 66] on icon "1 active task" at bounding box center [305, 63] width 9 height 9
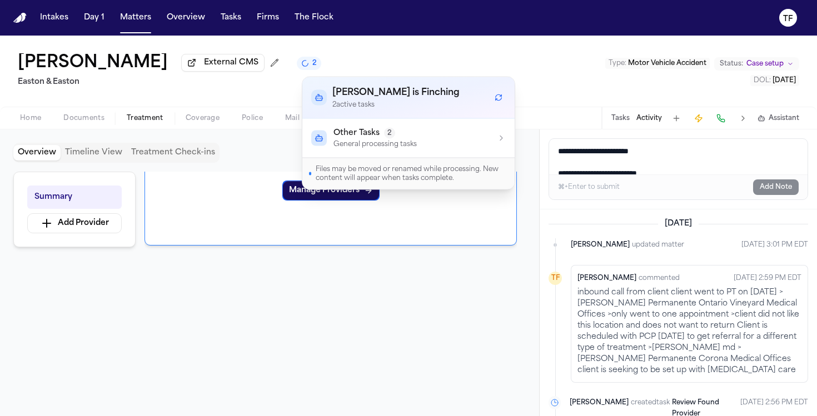
click at [347, 133] on span "Other Tasks" at bounding box center [356, 133] width 46 height 11
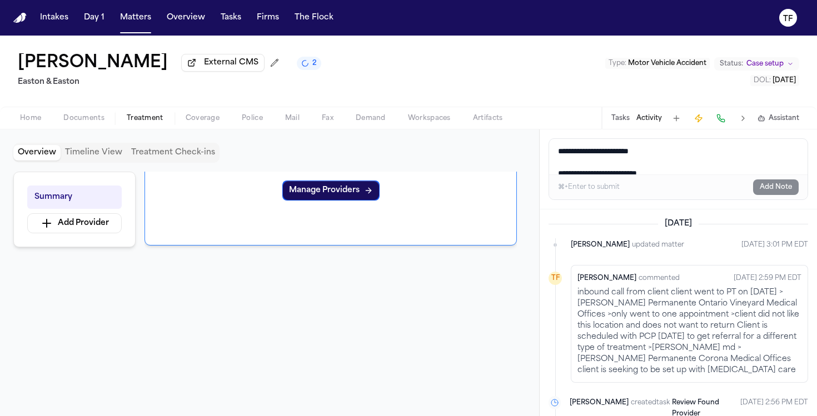
click at [539, 316] on div "**********" at bounding box center [678, 272] width 278 height 287
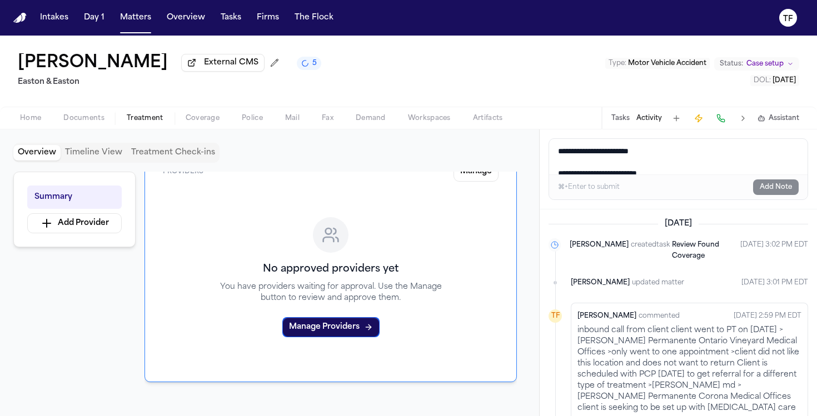
scroll to position [6, 0]
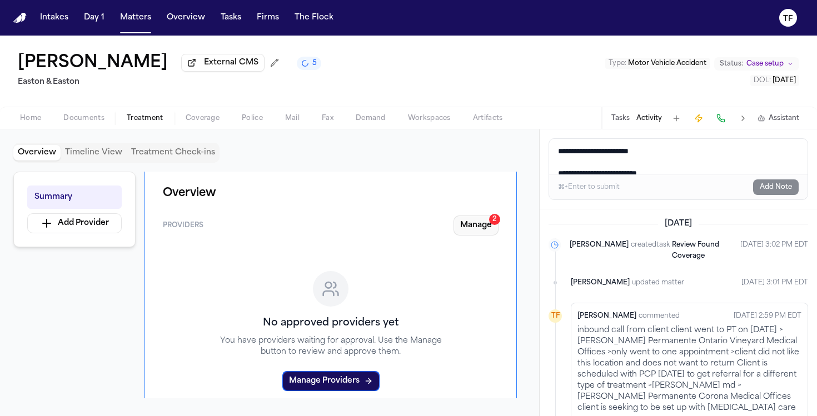
click at [482, 235] on button "Manage 2" at bounding box center [476, 226] width 45 height 20
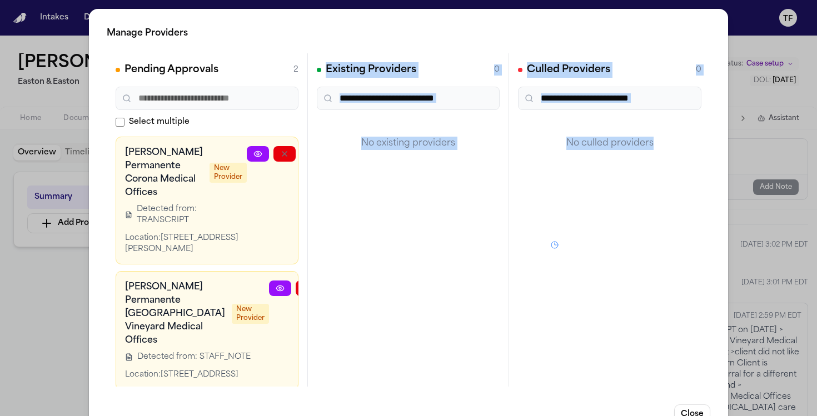
scroll to position [72, 0]
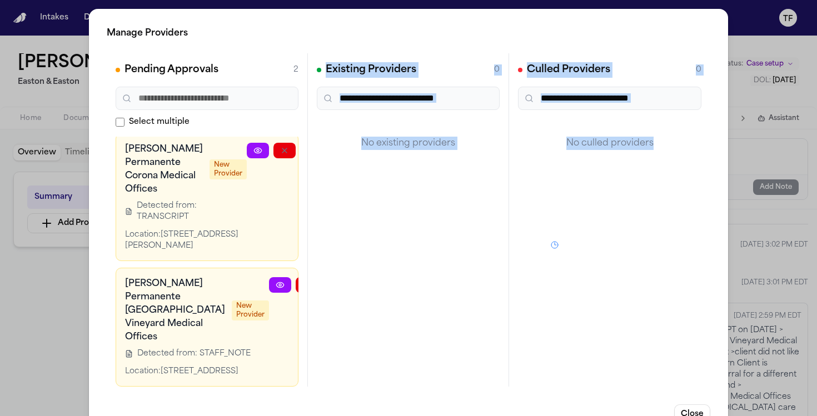
drag, startPoint x: 201, startPoint y: 388, endPoint x: 288, endPoint y: 409, distance: 89.8
click at [248, 386] on div "Manage Providers Pending Approvals 2 Select multiple Kaiser Permanente Corona M…" at bounding box center [408, 225] width 639 height 433
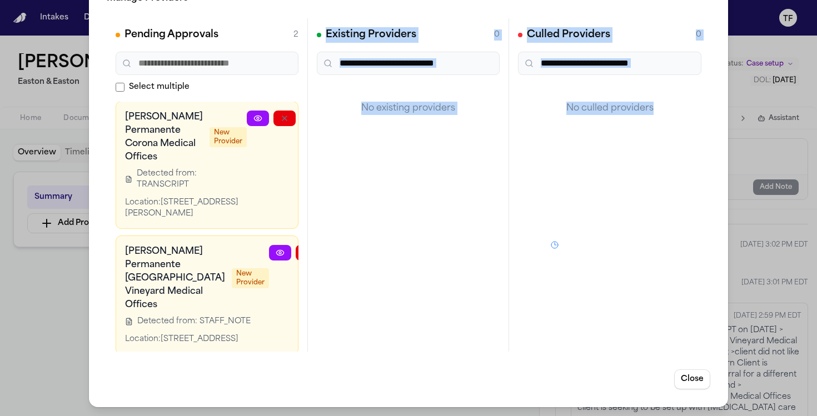
scroll to position [0, 0]
click at [269, 300] on div at bounding box center [320, 296] width 102 height 100
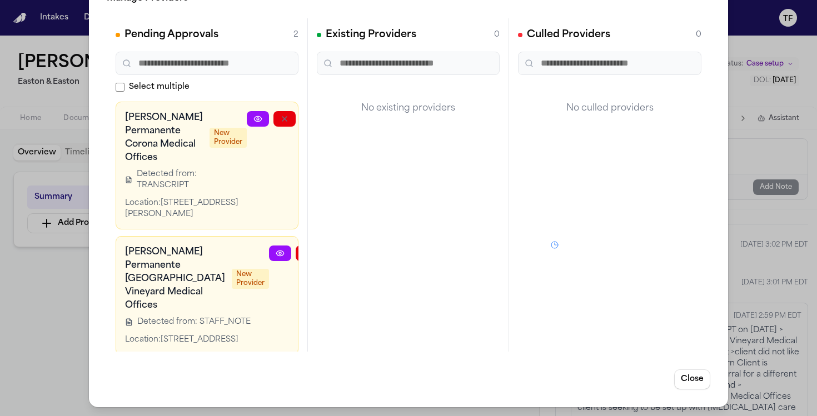
click at [276, 258] on icon at bounding box center [280, 253] width 9 height 9
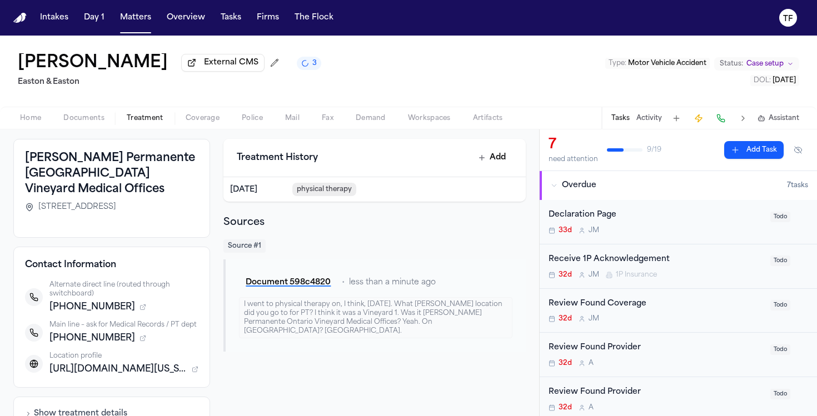
scroll to position [26, 0]
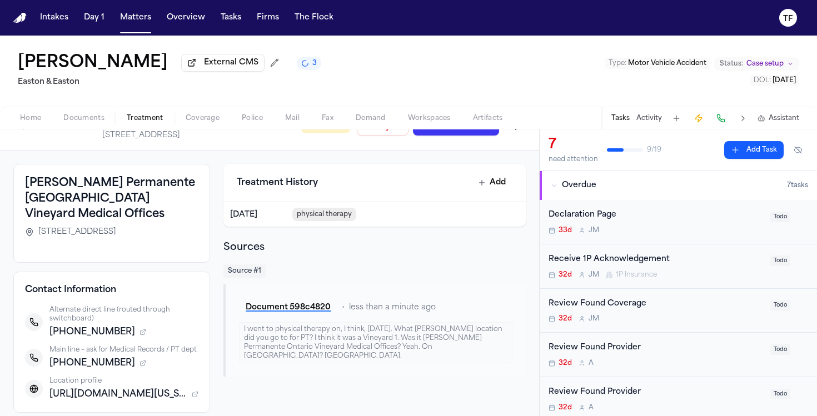
click at [134, 197] on h3 "Kaiser Permanente Ontario Vineyard Medical Offices" at bounding box center [111, 199] width 173 height 47
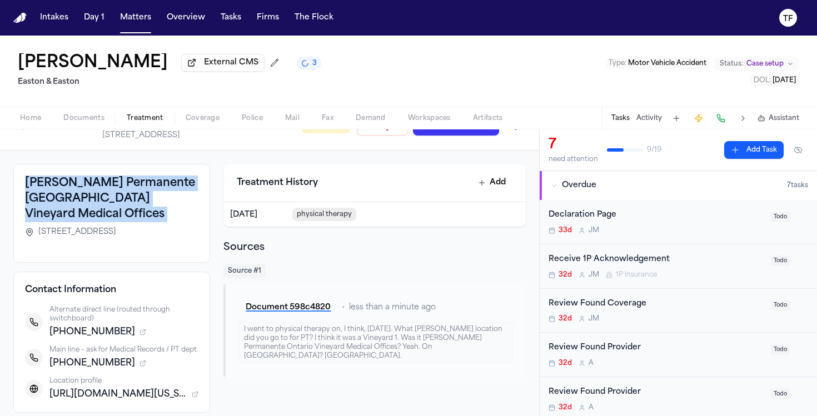
click at [134, 197] on h3 "Kaiser Permanente Ontario Vineyard Medical Offices" at bounding box center [111, 199] width 173 height 47
copy div "Kaiser Permanente Ontario Vineyard Medical Offices"
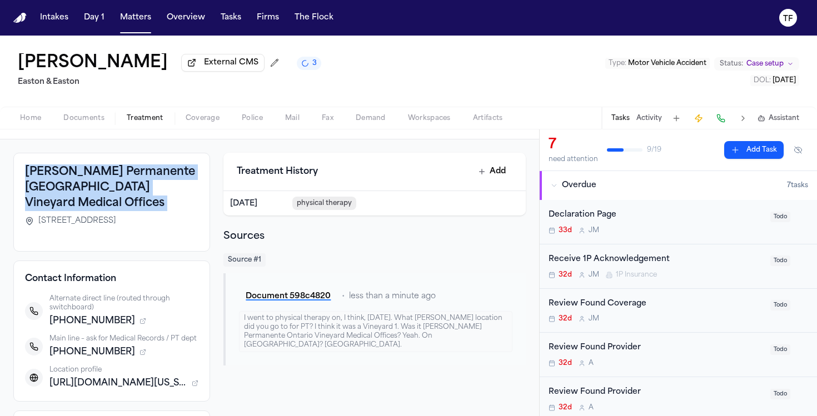
scroll to position [18, 0]
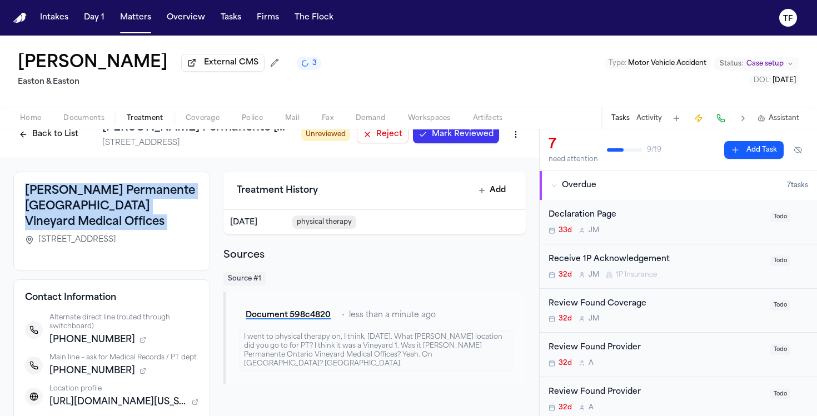
click at [432, 140] on span "Mark Reviewed" at bounding box center [463, 134] width 62 height 11
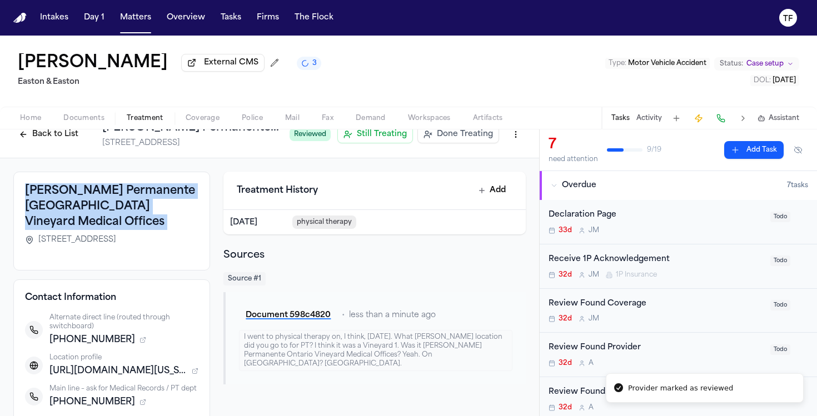
click at [460, 139] on span "Done Treating" at bounding box center [465, 134] width 56 height 11
click at [147, 119] on span "Treatment" at bounding box center [145, 118] width 37 height 9
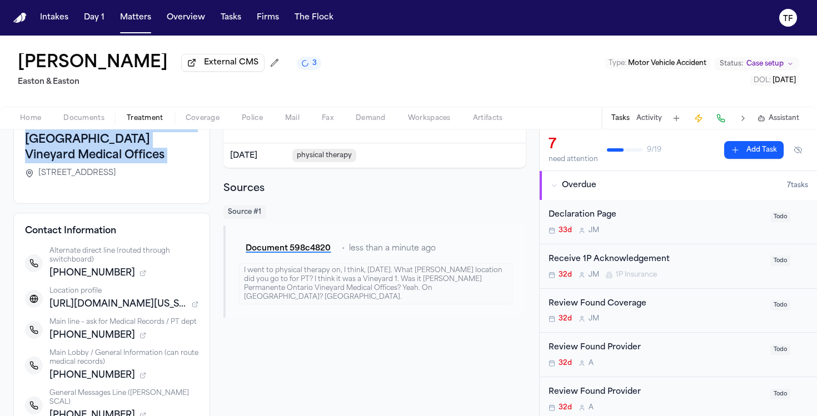
scroll to position [0, 0]
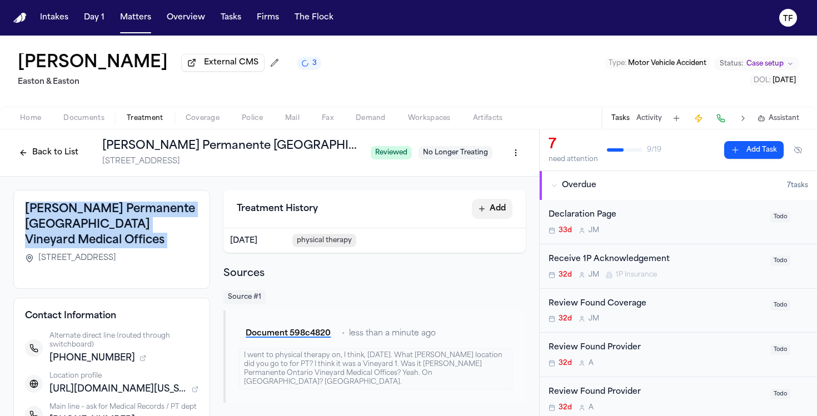
click at [492, 212] on button "Add" at bounding box center [492, 209] width 41 height 20
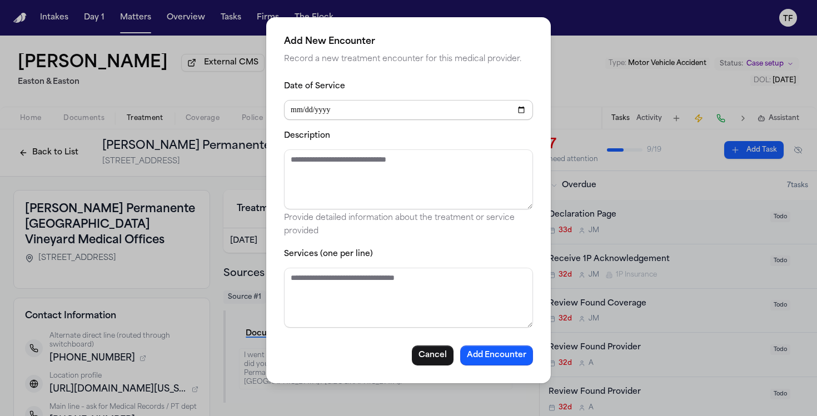
click at [294, 109] on input "Date of Service" at bounding box center [408, 110] width 249 height 20
click at [521, 109] on input "Date of Service" at bounding box center [408, 110] width 249 height 20
type input "**********"
click at [361, 186] on textarea "Description" at bounding box center [408, 180] width 249 height 60
type textarea "**"
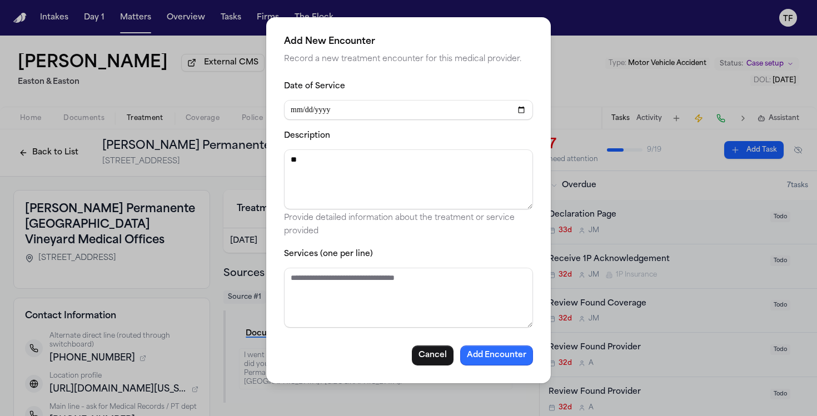
click at [492, 361] on button "Add Encounter" at bounding box center [496, 356] width 73 height 20
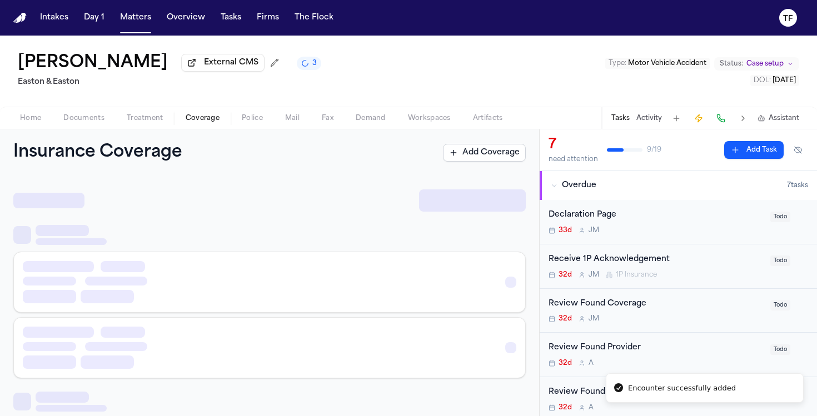
click at [195, 121] on span "Coverage" at bounding box center [203, 118] width 34 height 9
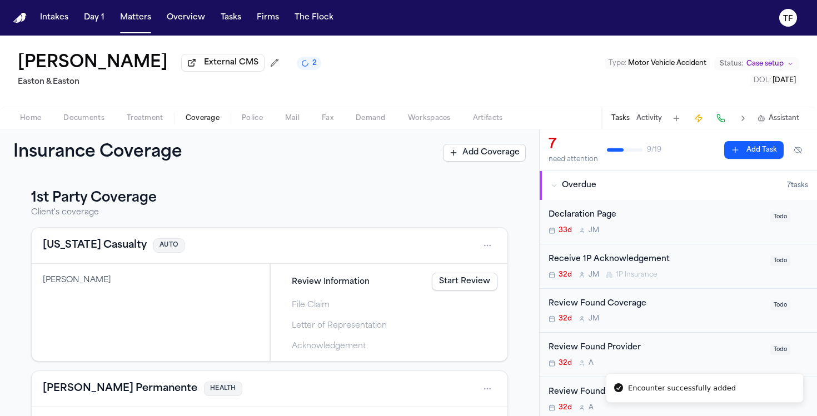
click at [143, 123] on span "Treatment" at bounding box center [145, 118] width 37 height 9
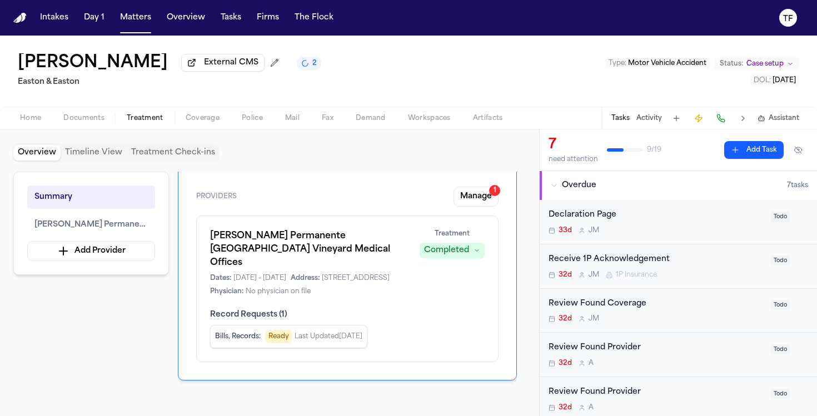
scroll to position [34, 0]
click at [476, 196] on button "Manage 1" at bounding box center [476, 197] width 45 height 20
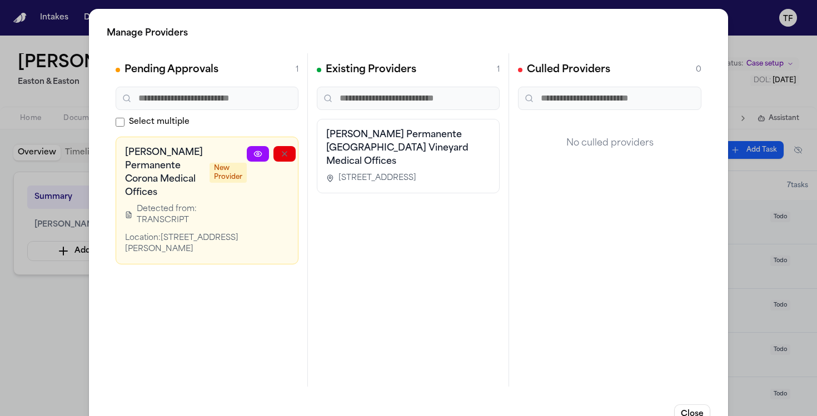
click at [396, 157] on div "Kaiser Permanente Ontario Vineyard Medical Offices 2295 S. Vineyard Avenue, Ont…" at bounding box center [408, 156] width 164 height 56
click at [341, 177] on span "2295 S. Vineyard Avenue, Ontario, CA 91761" at bounding box center [377, 178] width 78 height 11
click at [392, 156] on div "Kaiser Permanente Ontario Vineyard Medical Offices 2295 S. Vineyard Avenue, Ont…" at bounding box center [408, 156] width 164 height 56
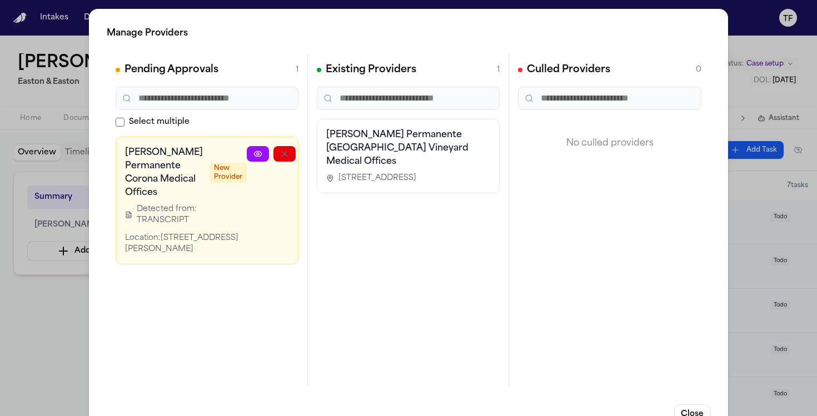
click at [745, 191] on div "Manage Providers Pending Approvals 1 Select multiple Kaiser Permanente Corona M…" at bounding box center [408, 225] width 817 height 451
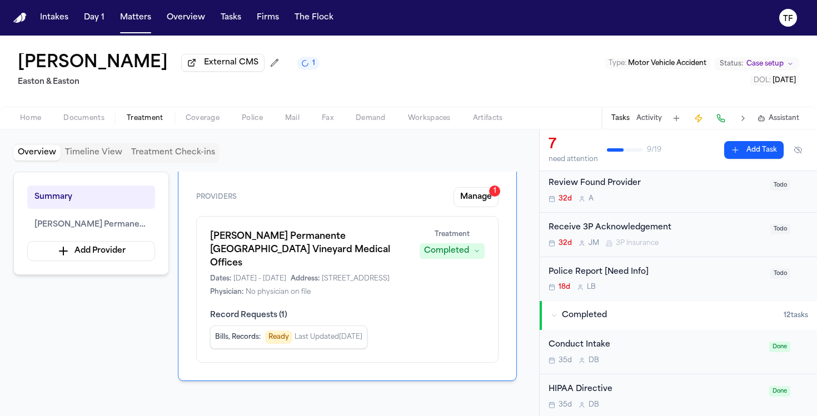
scroll to position [212, 0]
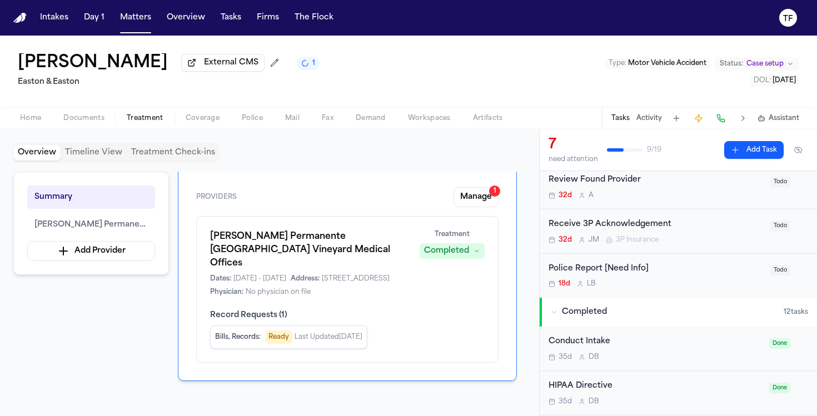
click at [758, 147] on button "Add Task" at bounding box center [753, 150] width 59 height 18
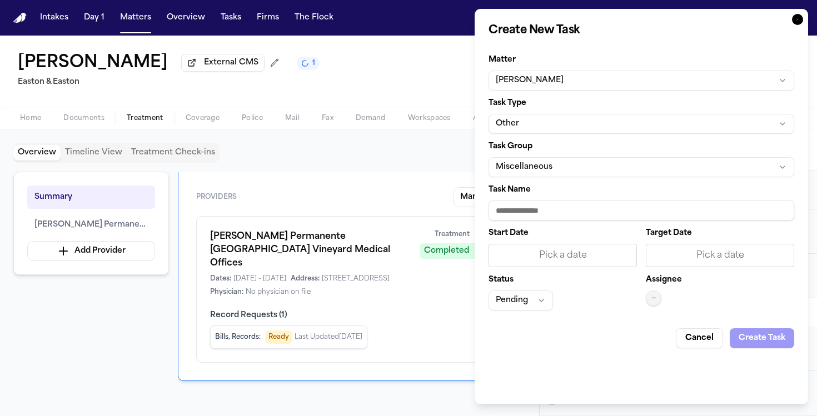
click at [591, 130] on button "Other" at bounding box center [642, 124] width 306 height 20
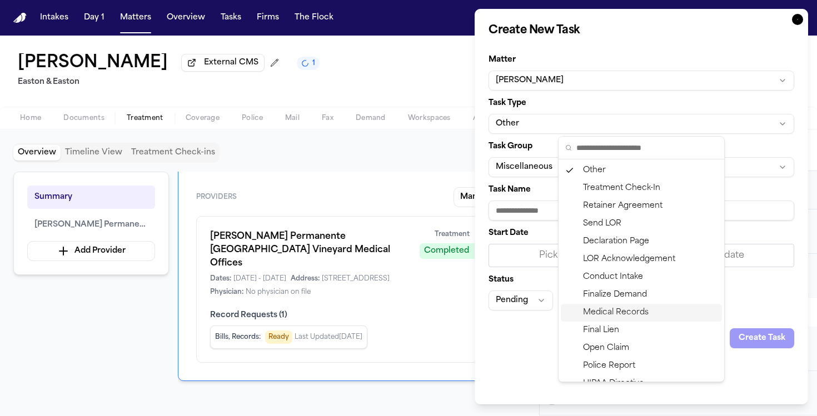
click at [636, 310] on div "Medical Records" at bounding box center [641, 313] width 161 height 18
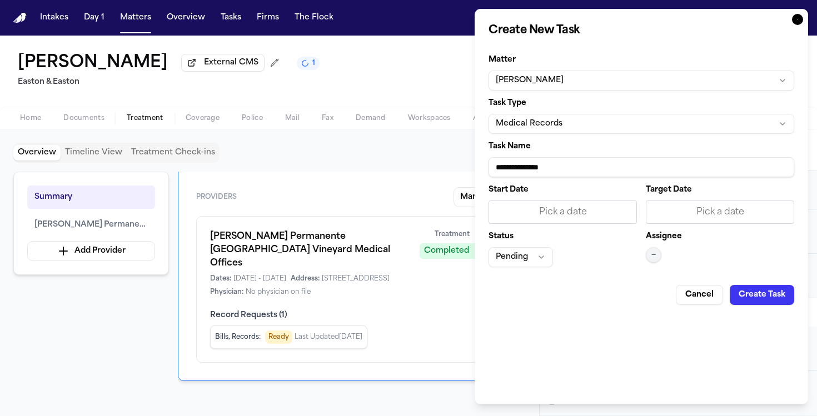
click at [557, 175] on input "**********" at bounding box center [642, 167] width 306 height 20
click at [559, 174] on input "**********" at bounding box center [642, 167] width 306 height 20
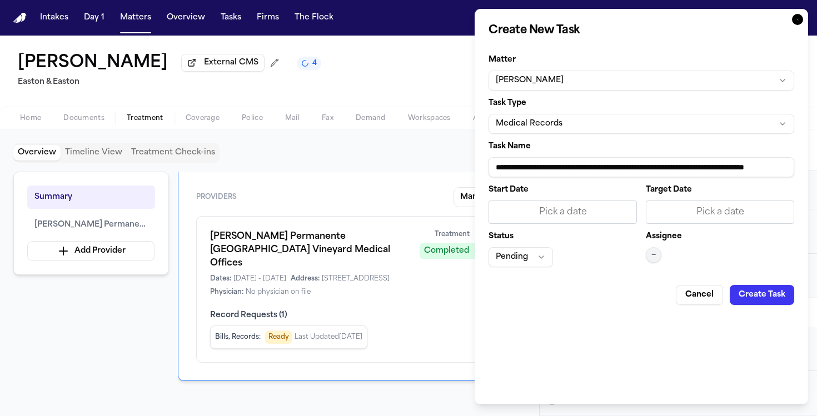
type input "**********"
click at [566, 217] on div "Pick a date" at bounding box center [563, 212] width 134 height 13
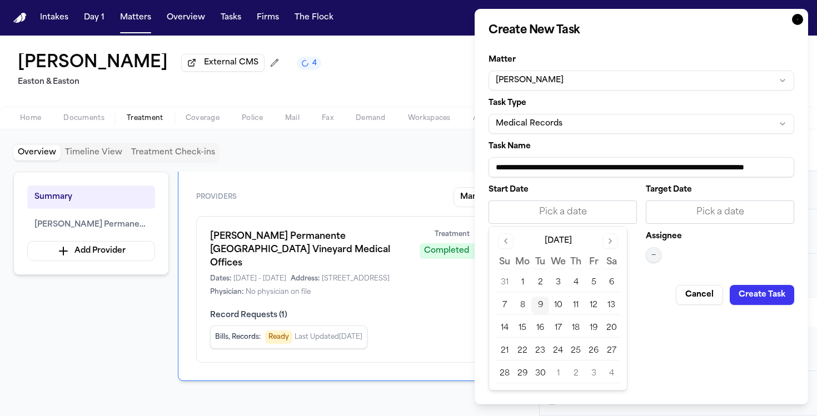
click at [536, 309] on button "9" at bounding box center [540, 306] width 18 height 18
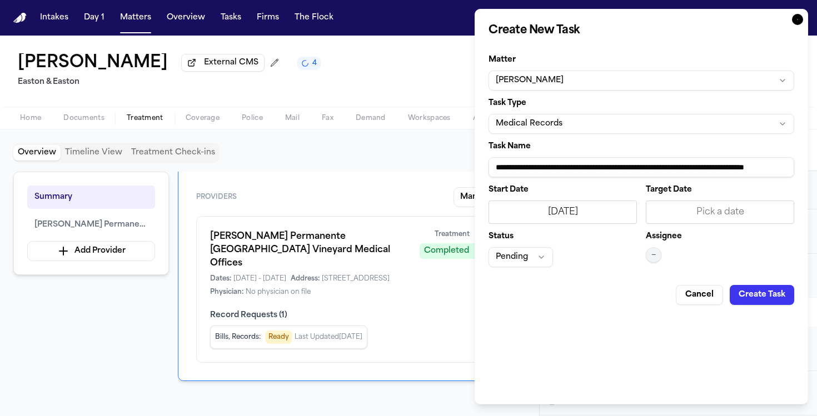
click at [663, 253] on div "Assignee —" at bounding box center [720, 250] width 148 height 34
click at [657, 255] on button "—" at bounding box center [654, 255] width 16 height 16
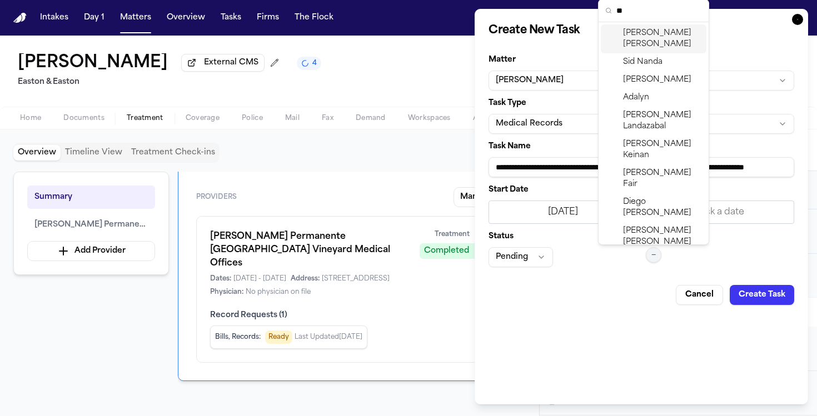
type input "**"
click at [666, 31] on span "Daniela Uribe" at bounding box center [662, 39] width 79 height 22
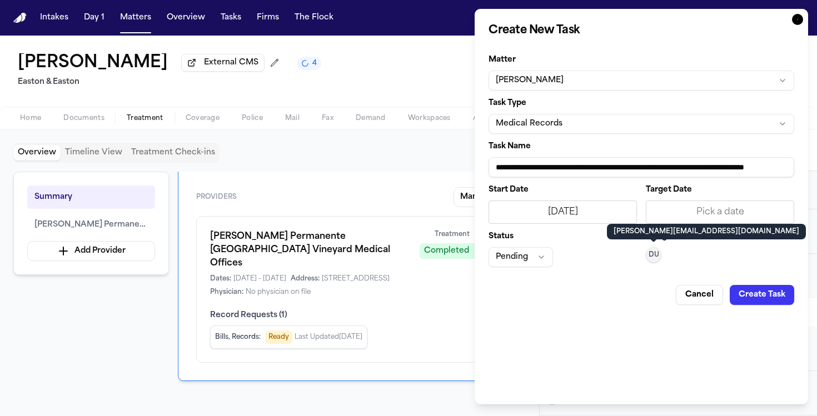
click at [766, 278] on div "Cancel Create Task" at bounding box center [642, 290] width 306 height 29
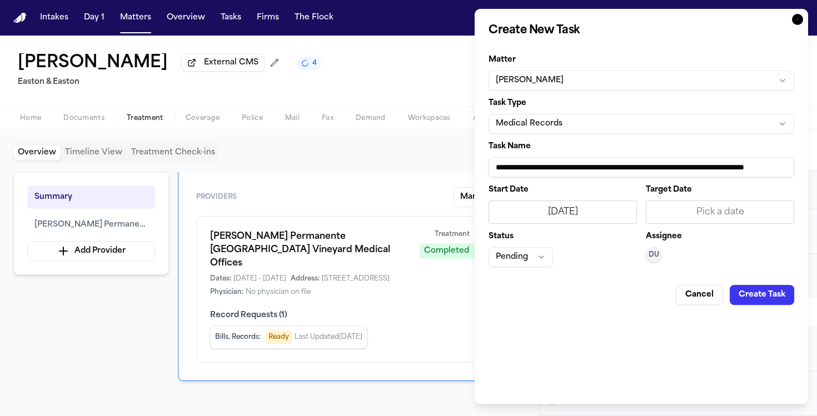
click at [767, 283] on div "Cancel Create Task" at bounding box center [642, 290] width 306 height 29
click at [766, 298] on button "Create Task" at bounding box center [762, 295] width 64 height 20
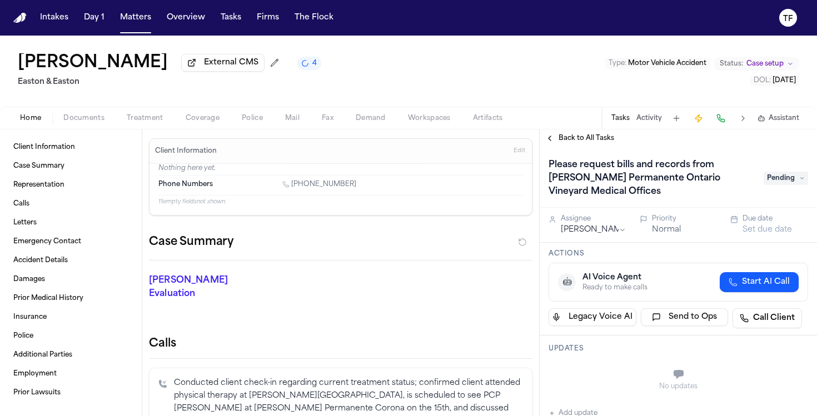
click at [567, 135] on span "Back to All Tasks" at bounding box center [587, 138] width 56 height 9
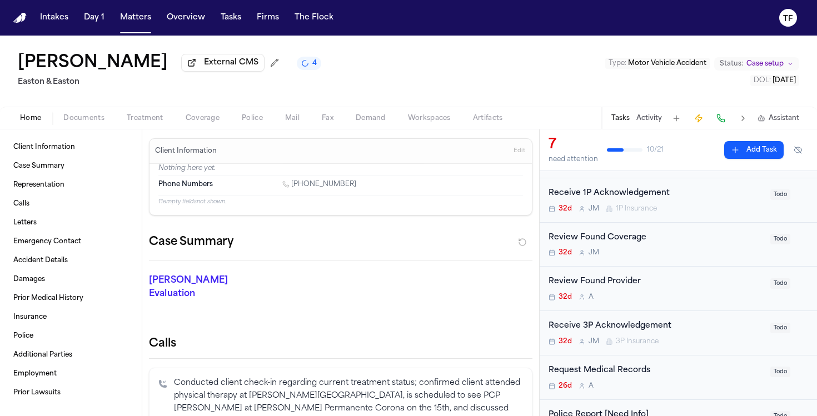
scroll to position [141, 0]
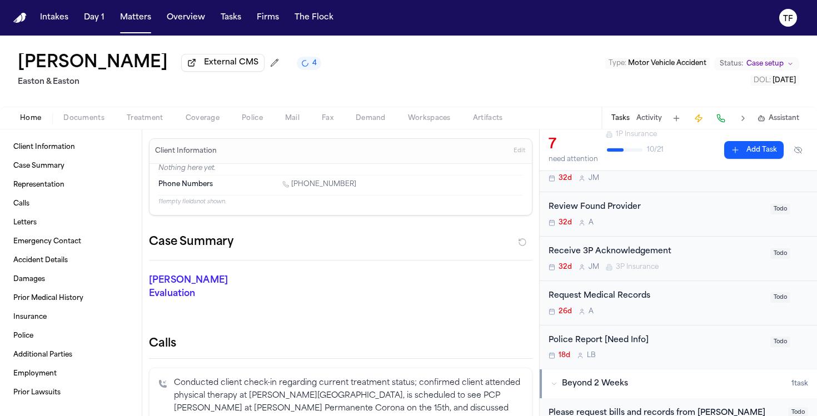
click at [759, 68] on span "Case setup" at bounding box center [764, 63] width 37 height 9
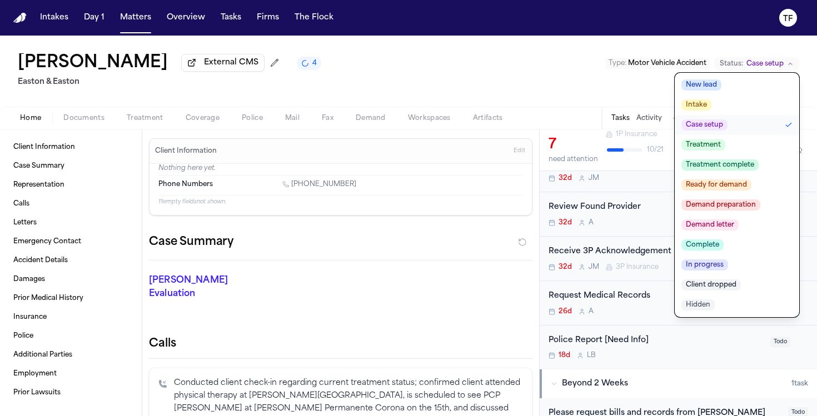
click at [729, 142] on button "Treatment" at bounding box center [737, 145] width 124 height 20
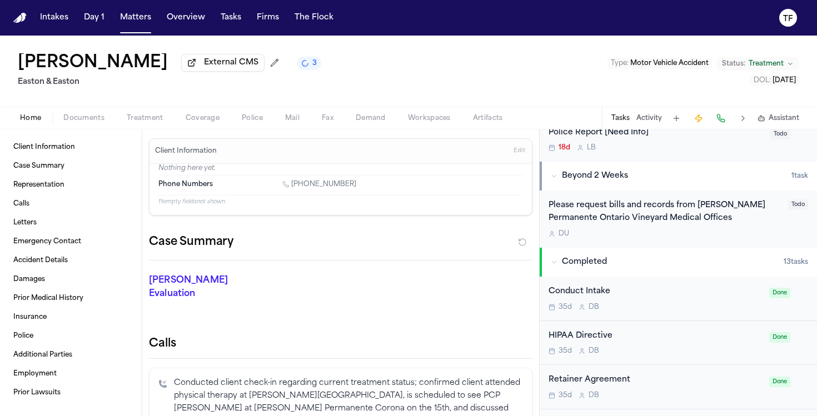
scroll to position [93, 0]
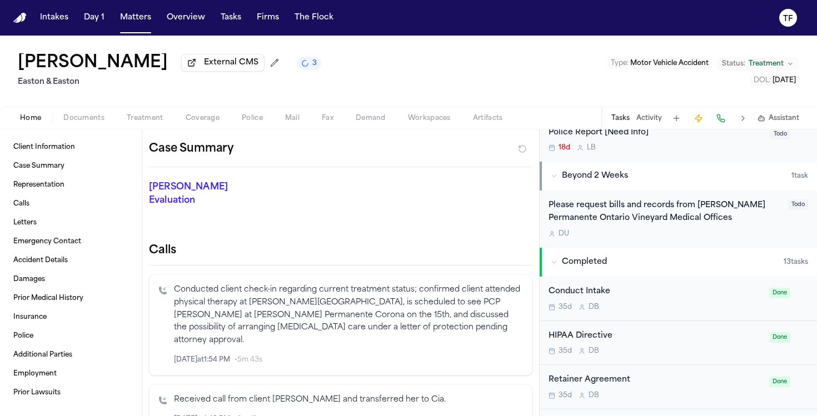
click at [136, 133] on div "Client Information Case Summary Representation Calls Letters Emergency Contact …" at bounding box center [71, 272] width 142 height 287
click at [144, 125] on span "button" at bounding box center [145, 124] width 50 height 1
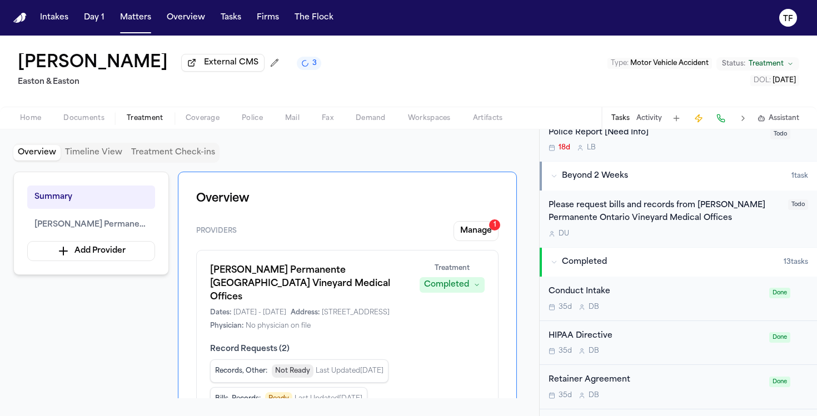
click at [257, 66] on span "External CMS" at bounding box center [231, 62] width 54 height 11
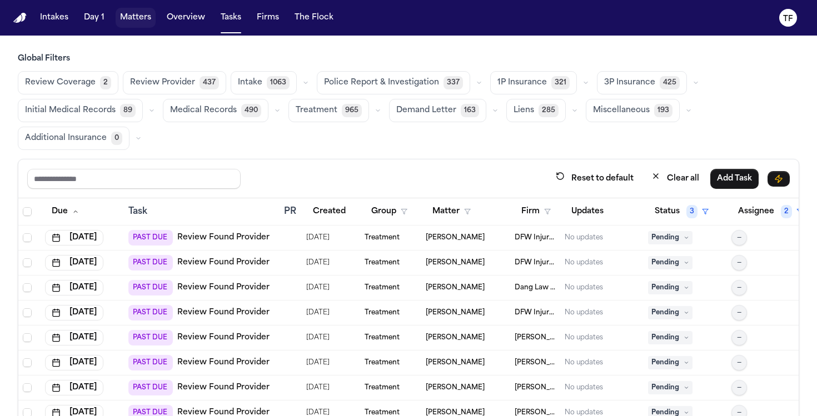
click at [137, 19] on button "Matters" at bounding box center [136, 18] width 40 height 20
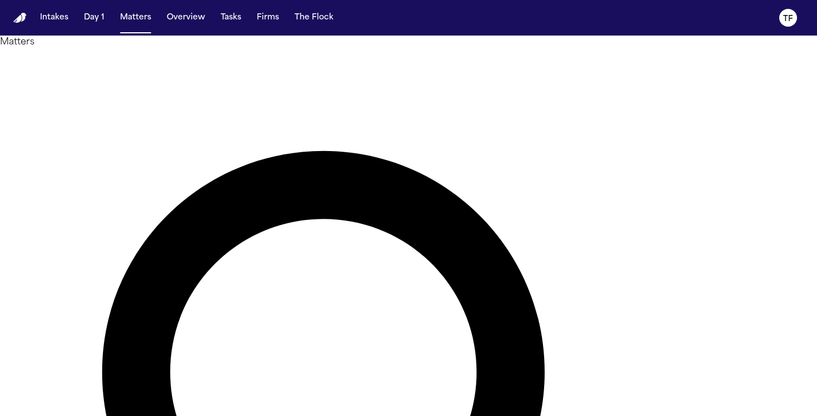
type input "*******"
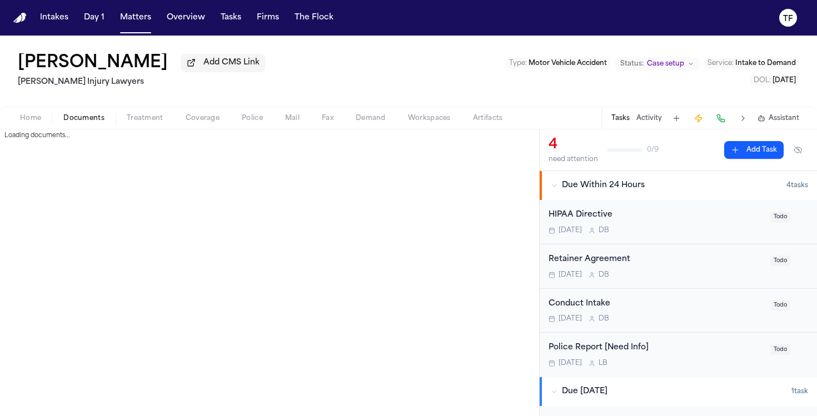
click at [69, 121] on span "Documents" at bounding box center [83, 118] width 41 height 9
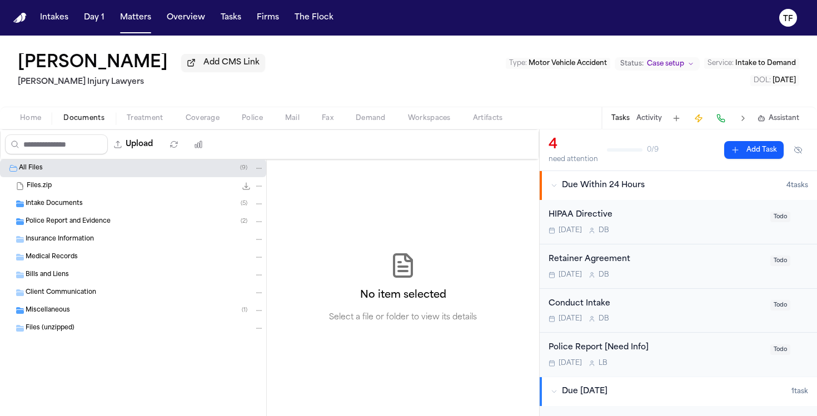
click at [72, 213] on div "Intake Documents ( 5 )" at bounding box center [133, 204] width 266 height 18
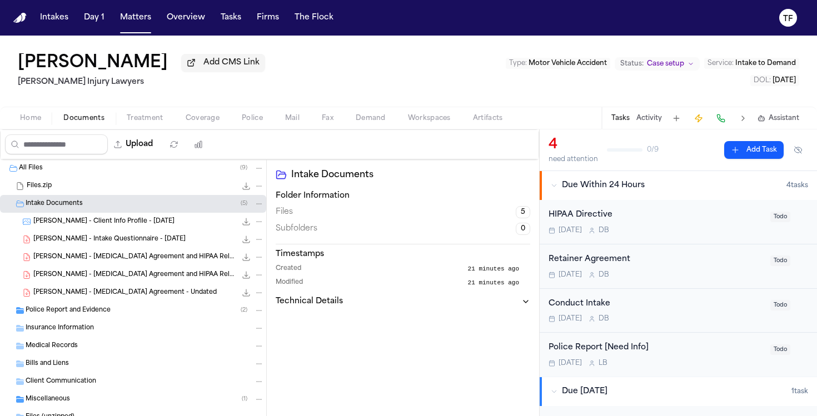
click at [74, 222] on span "A. Edwards - Client Info Profile - 4.15.89" at bounding box center [103, 221] width 141 height 9
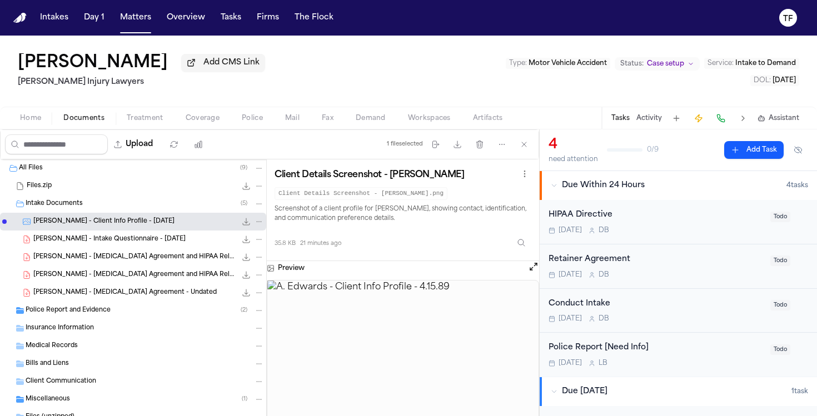
click at [108, 241] on span "A. Edwards - Intake Questionnaire - 9.8.25" at bounding box center [109, 239] width 152 height 9
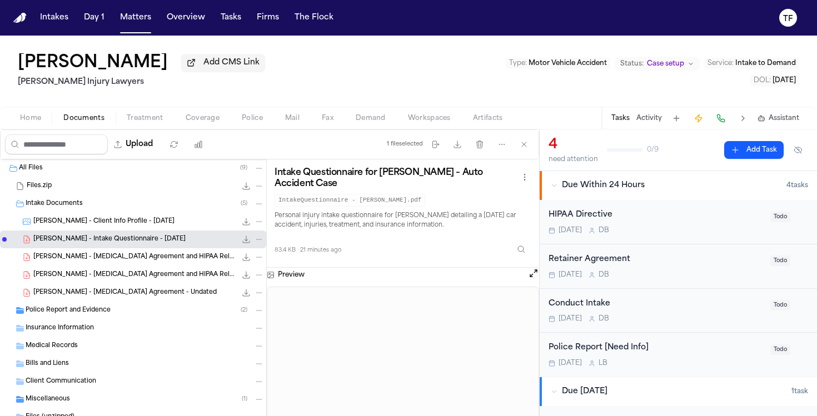
drag, startPoint x: 544, startPoint y: 191, endPoint x: 560, endPoint y: 325, distance: 135.4
click at [537, 258] on div "Upload 1 file selected Move files Download files Delete files More actions Clea…" at bounding box center [408, 272] width 817 height 287
click at [19, 121] on button "Home" at bounding box center [30, 118] width 43 height 13
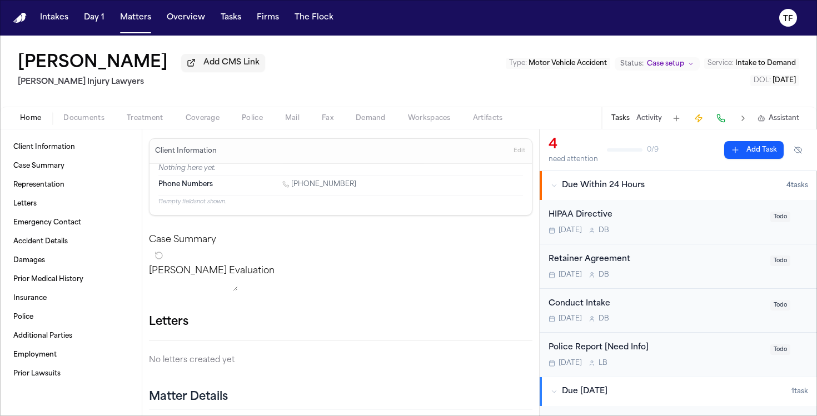
drag, startPoint x: 363, startPoint y: 192, endPoint x: 292, endPoint y: 190, distance: 70.6
click at [292, 190] on div "Phone Numbers 1 (662) 605-3229" at bounding box center [340, 185] width 365 height 19
copy link "(662) 605-3229"
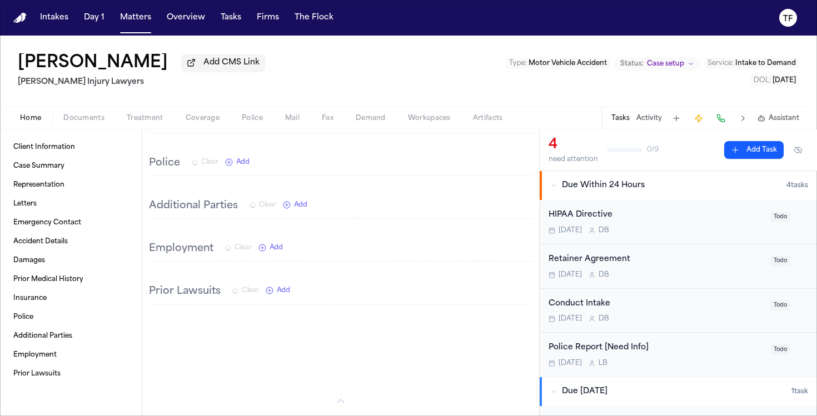
scroll to position [1046, 0]
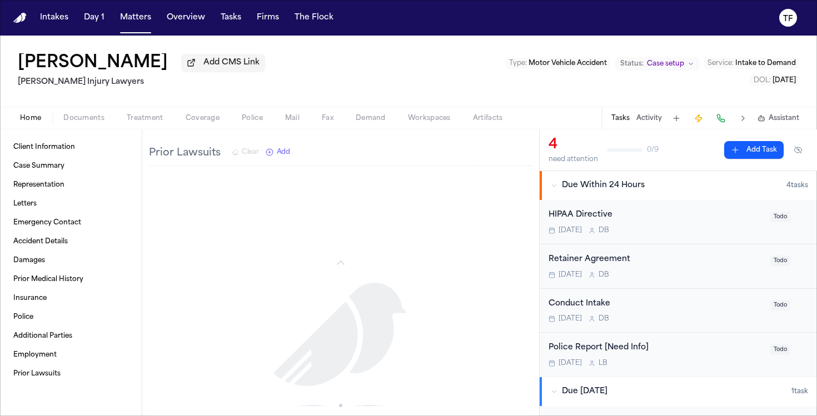
click at [654, 121] on button "Activity" at bounding box center [649, 118] width 26 height 9
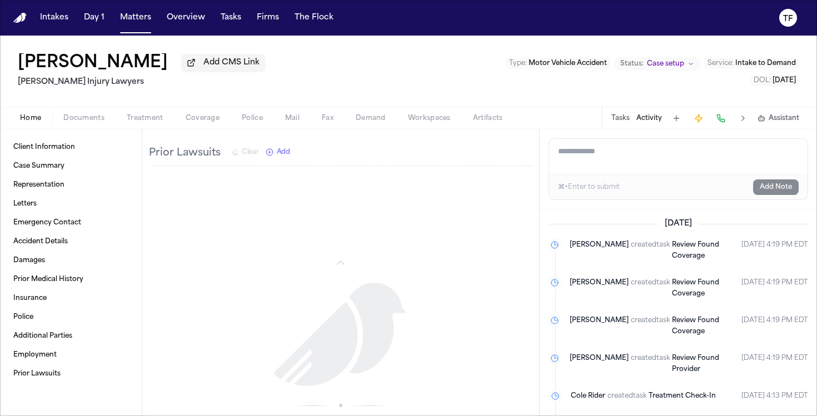
click at [655, 166] on textarea "Add a note to this matter" at bounding box center [678, 157] width 258 height 36
type textarea "**********"
click at [780, 195] on button "Add Note" at bounding box center [776, 188] width 46 height 16
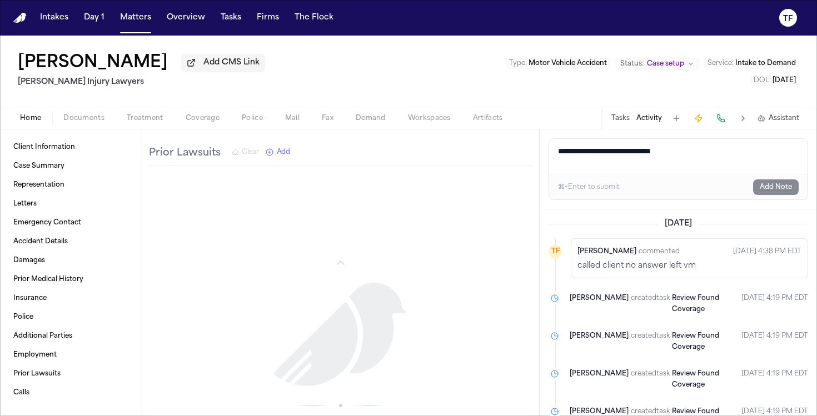
scroll to position [1146, 0]
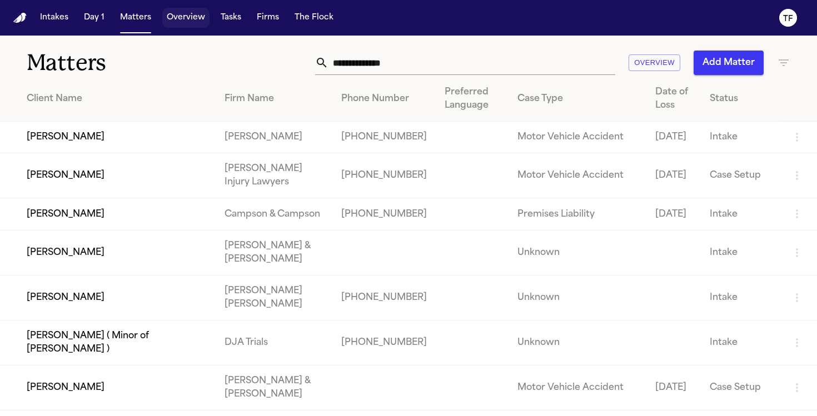
click at [151, 24] on button "Matters" at bounding box center [136, 18] width 40 height 20
click at [406, 68] on input "text" at bounding box center [471, 63] width 287 height 24
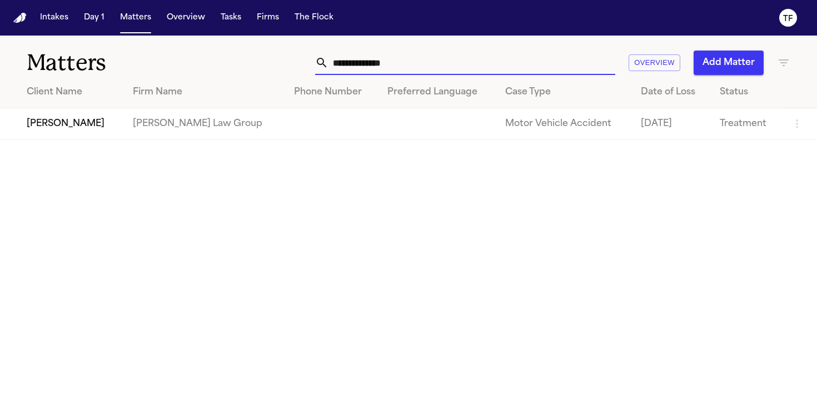
type input "**********"
click at [51, 115] on td "[PERSON_NAME]" at bounding box center [62, 124] width 124 height 32
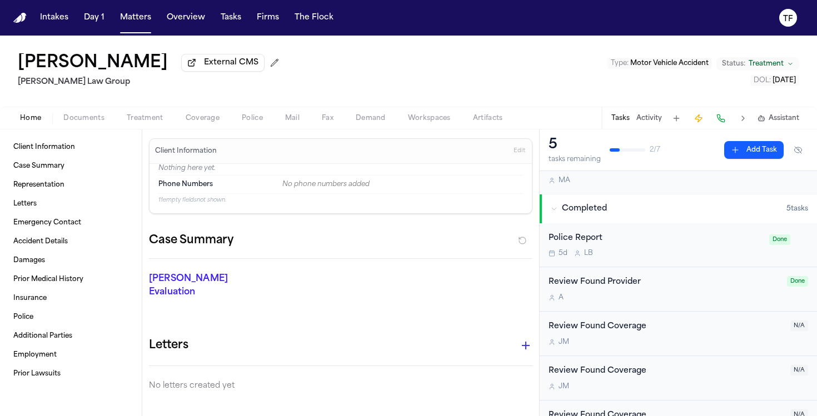
scroll to position [125, 0]
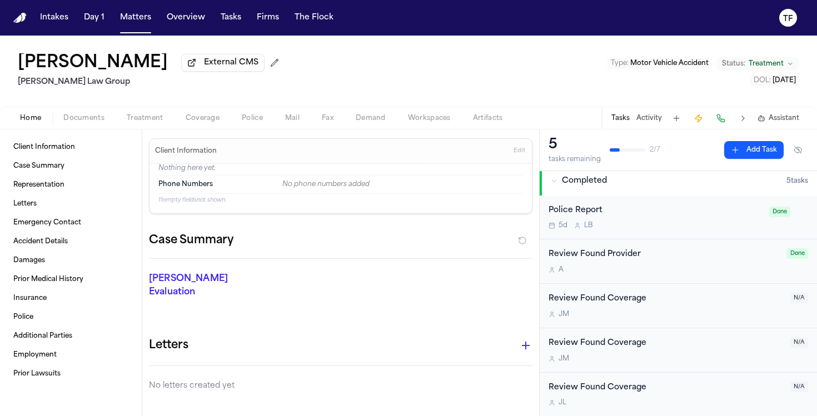
click at [82, 121] on span "Documents" at bounding box center [83, 118] width 41 height 9
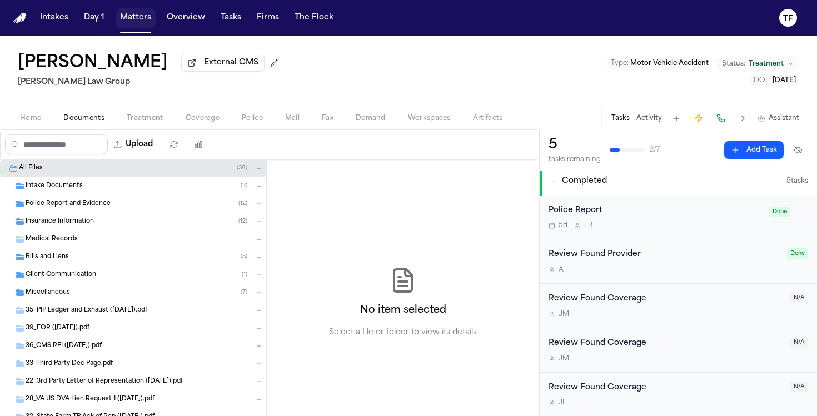
click at [137, 14] on button "Matters" at bounding box center [136, 18] width 40 height 20
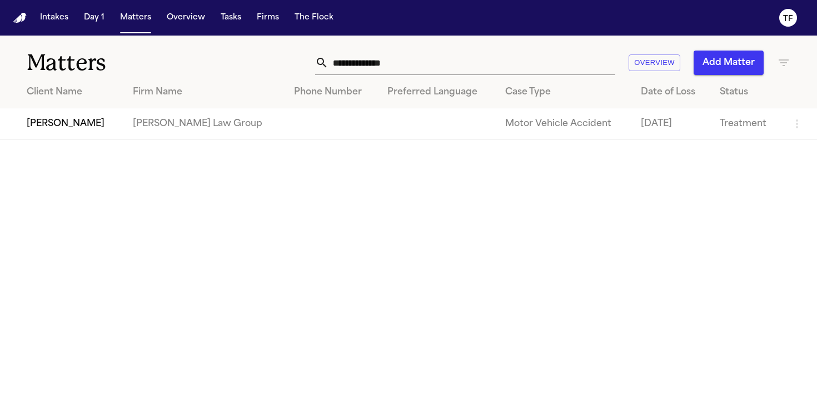
click at [416, 61] on input "**********" at bounding box center [471, 63] width 287 height 24
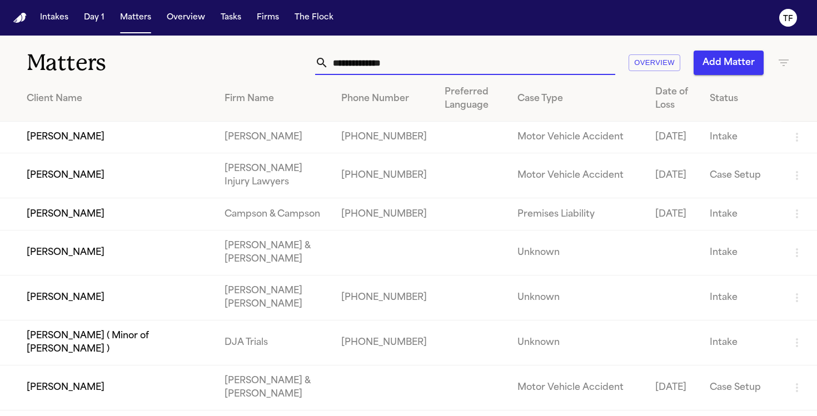
click at [391, 69] on input "text" at bounding box center [471, 63] width 287 height 24
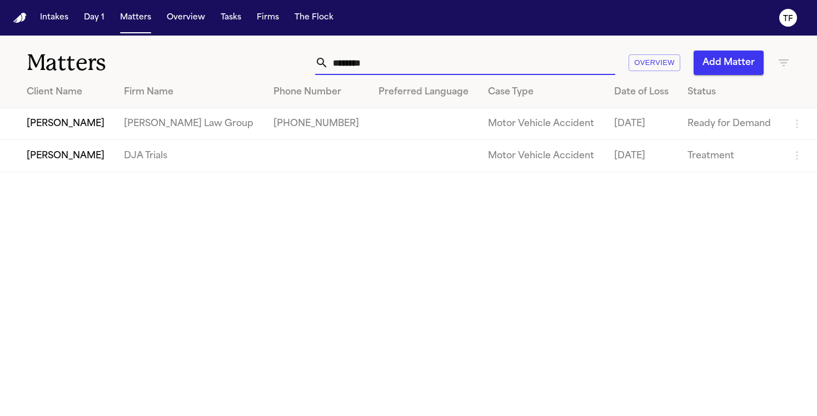
type input "*******"
click at [210, 112] on td "[PERSON_NAME] Law Group" at bounding box center [190, 124] width 150 height 32
click at [64, 121] on td "[PERSON_NAME]" at bounding box center [57, 124] width 115 height 32
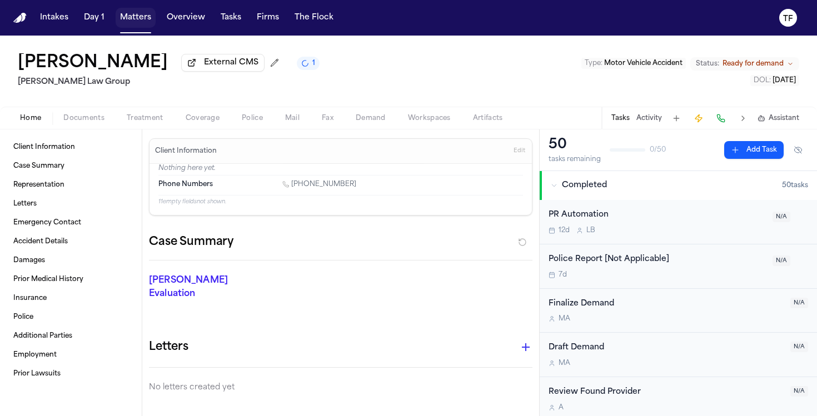
click at [136, 16] on button "Matters" at bounding box center [136, 18] width 40 height 20
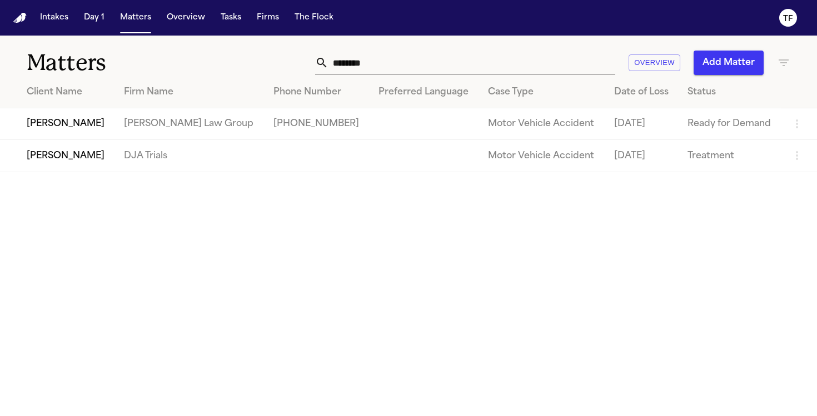
click at [391, 48] on div "Matters ******* Overview Add Matter" at bounding box center [408, 56] width 817 height 41
click at [393, 59] on input "*******" at bounding box center [471, 63] width 287 height 24
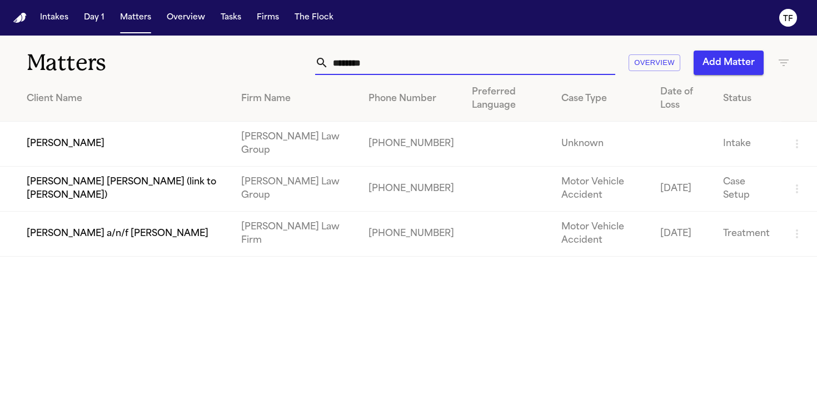
type input "********"
click at [262, 137] on td "[PERSON_NAME] Law Group" at bounding box center [295, 144] width 127 height 45
click at [116, 148] on td "[PERSON_NAME]" at bounding box center [116, 144] width 232 height 45
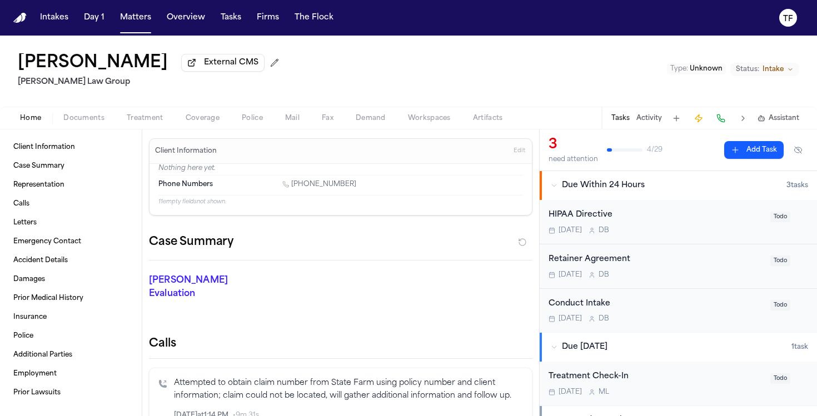
click at [203, 123] on span "Coverage" at bounding box center [203, 118] width 34 height 9
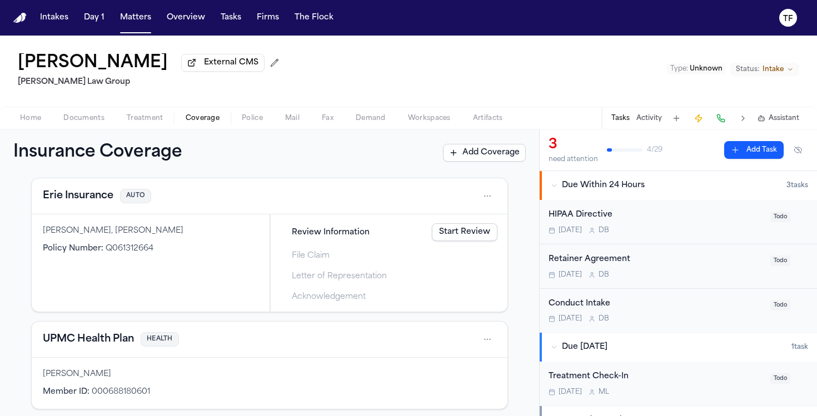
scroll to position [1, 0]
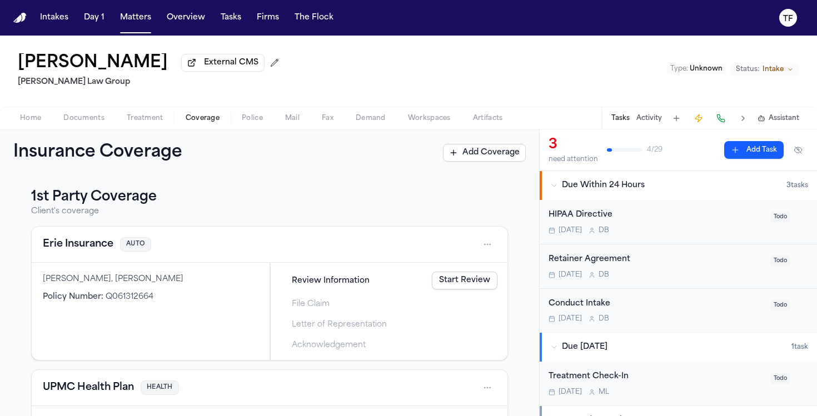
click at [82, 125] on span "button" at bounding box center [84, 124] width 54 height 1
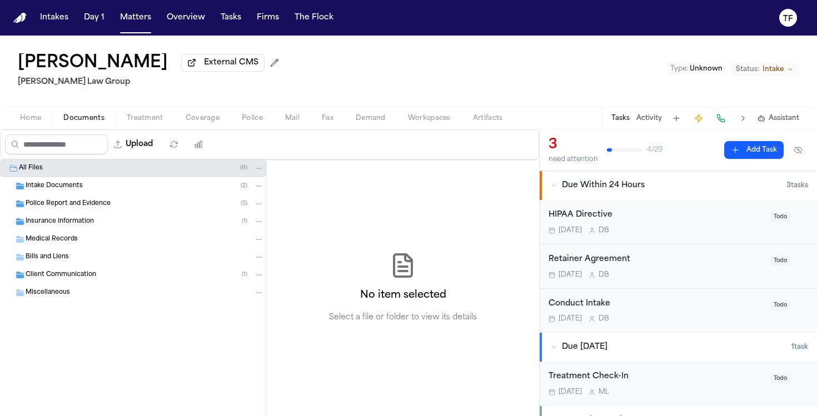
click at [48, 191] on span "Intake Documents" at bounding box center [54, 186] width 57 height 9
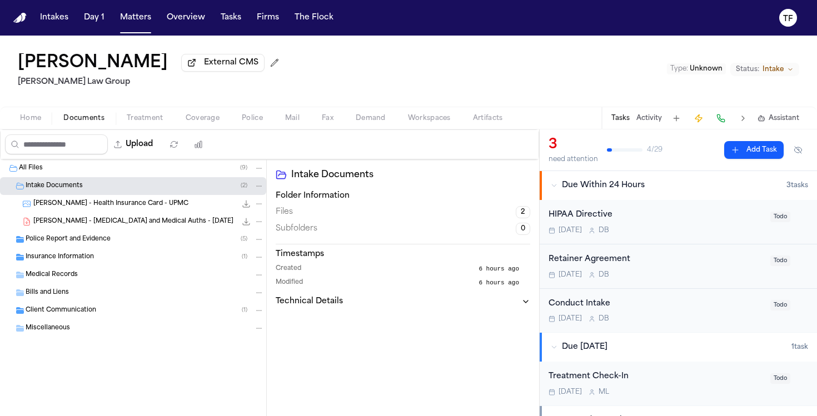
click at [59, 266] on div "Insurance Information ( 1 )" at bounding box center [133, 257] width 266 height 18
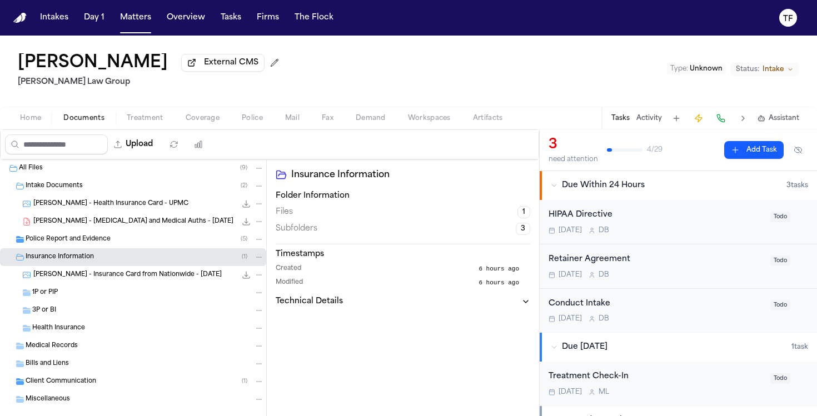
click at [64, 301] on div "1P or PIP" at bounding box center [133, 293] width 266 height 18
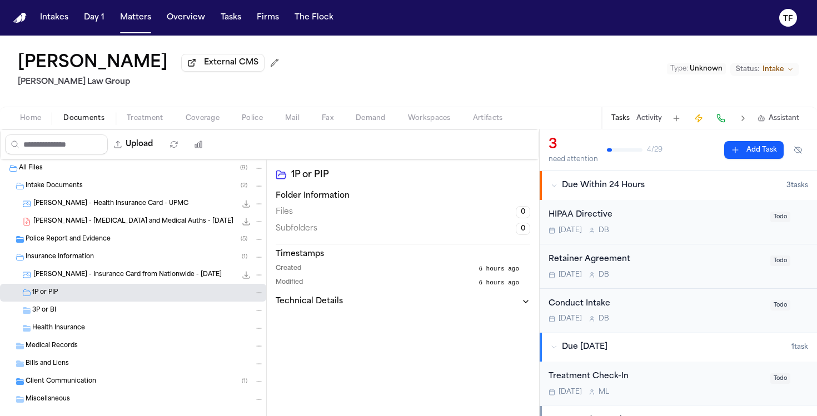
click at [72, 280] on span "[PERSON_NAME] - Insurance Card from Nationwide - [DATE]" at bounding box center [127, 275] width 188 height 9
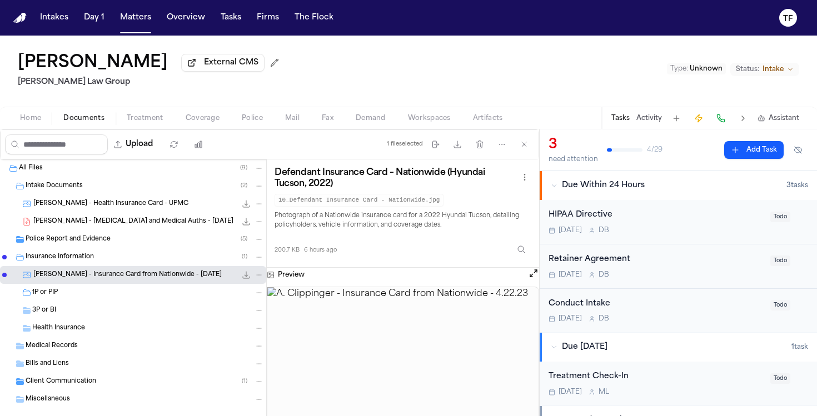
click at [73, 247] on div "Police Report and Evidence ( 5 )" at bounding box center [133, 240] width 266 height 18
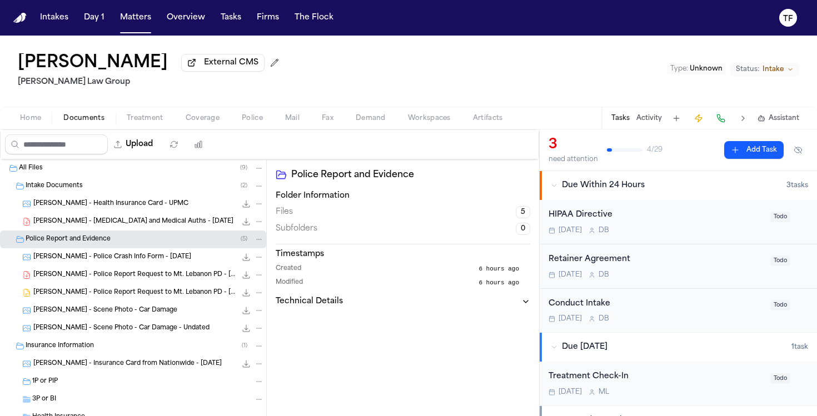
click at [51, 191] on span "Intake Documents" at bounding box center [54, 186] width 57 height 9
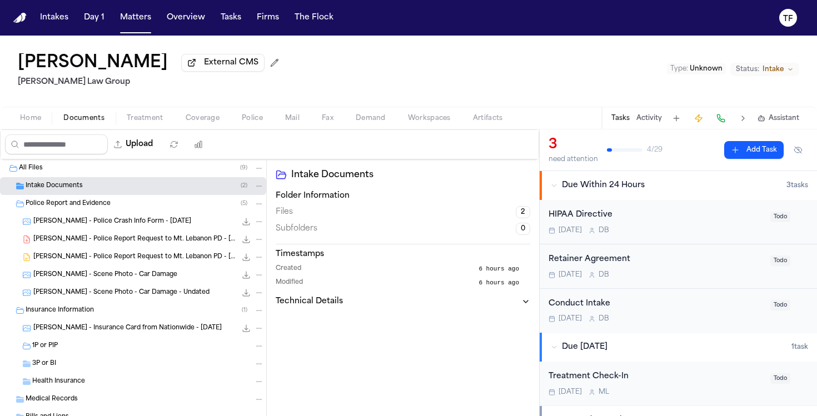
click at [59, 212] on div "Police Report and Evidence ( 5 )" at bounding box center [133, 204] width 266 height 18
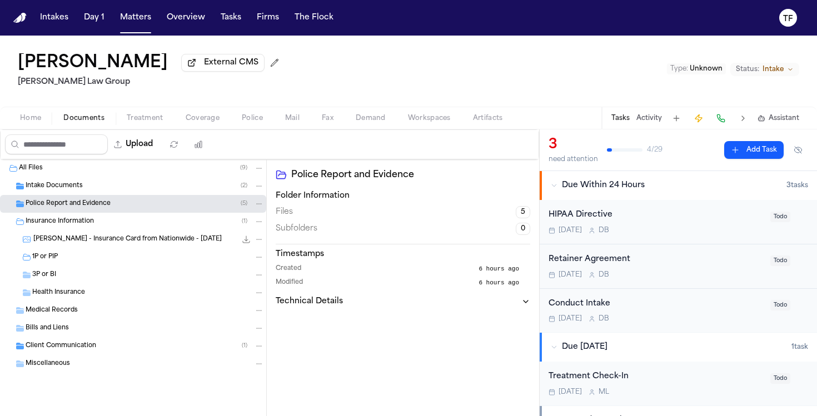
click at [62, 219] on div "Insurance Information ( 1 )" at bounding box center [145, 222] width 238 height 10
